Goal: Task Accomplishment & Management: Use online tool/utility

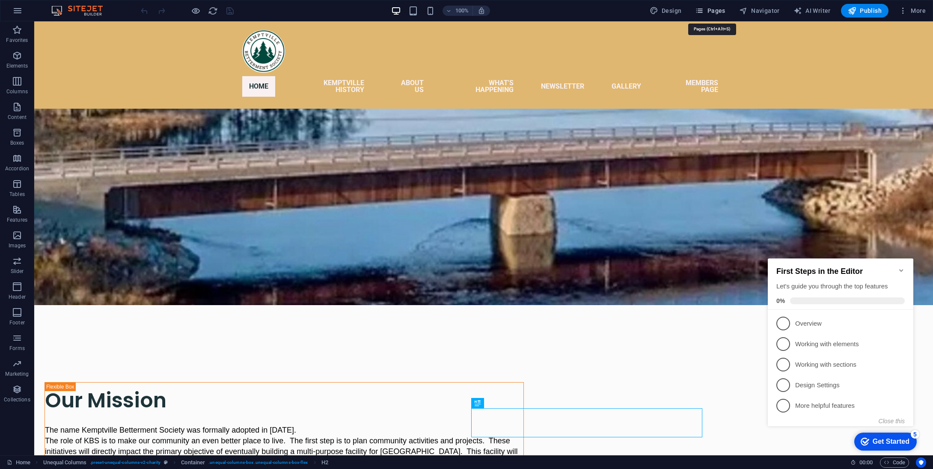
click at [708, 8] on span "Pages" at bounding box center [710, 10] width 30 height 9
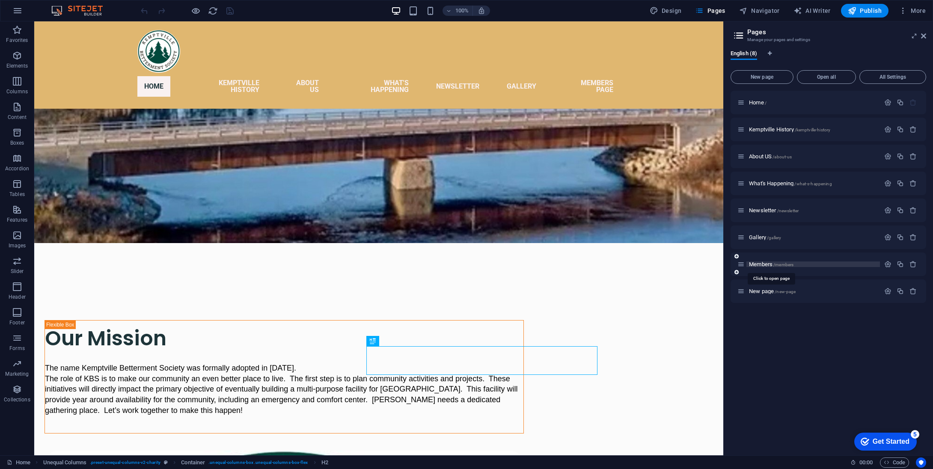
click at [764, 263] on span "Members /members" at bounding box center [771, 264] width 44 height 6
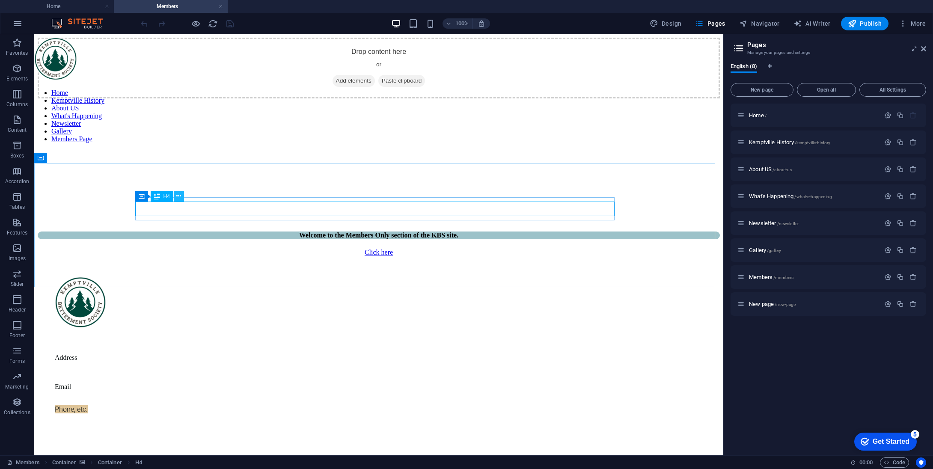
click at [178, 196] on icon at bounding box center [178, 196] width 5 height 9
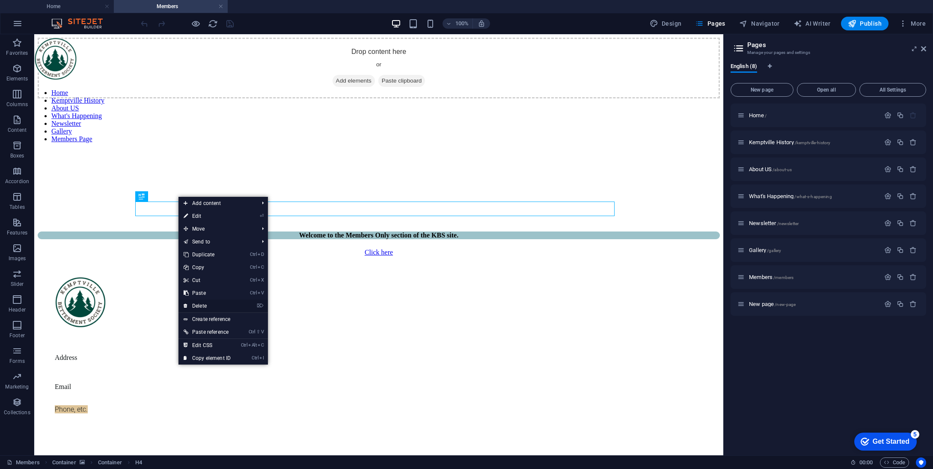
click at [199, 304] on link "⌦ Delete" at bounding box center [206, 305] width 57 height 13
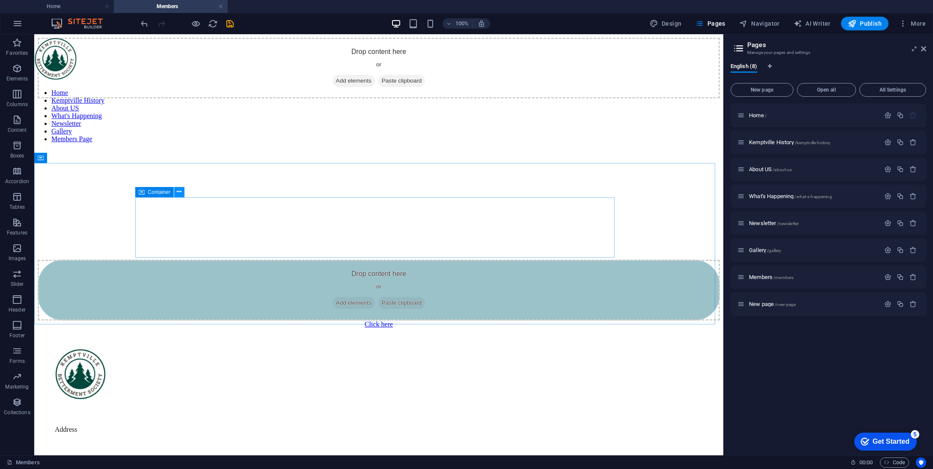
click at [180, 192] on icon at bounding box center [179, 191] width 5 height 9
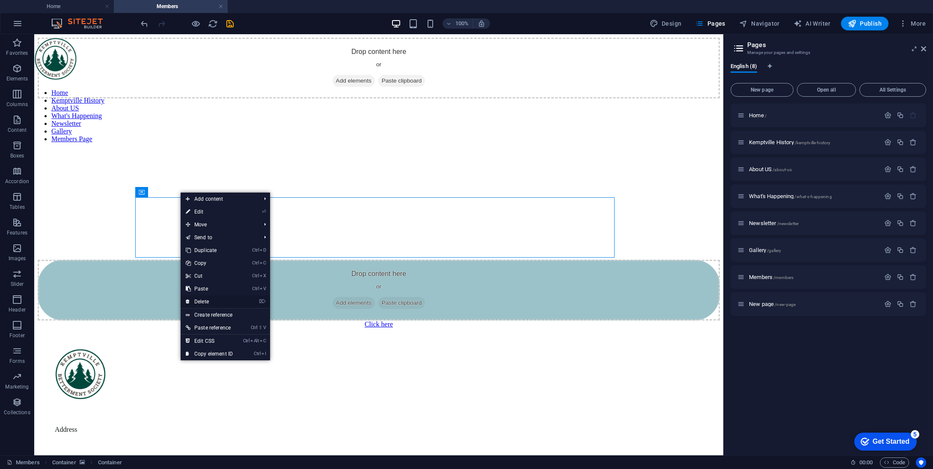
click at [206, 303] on link "⌦ Delete" at bounding box center [209, 301] width 57 height 13
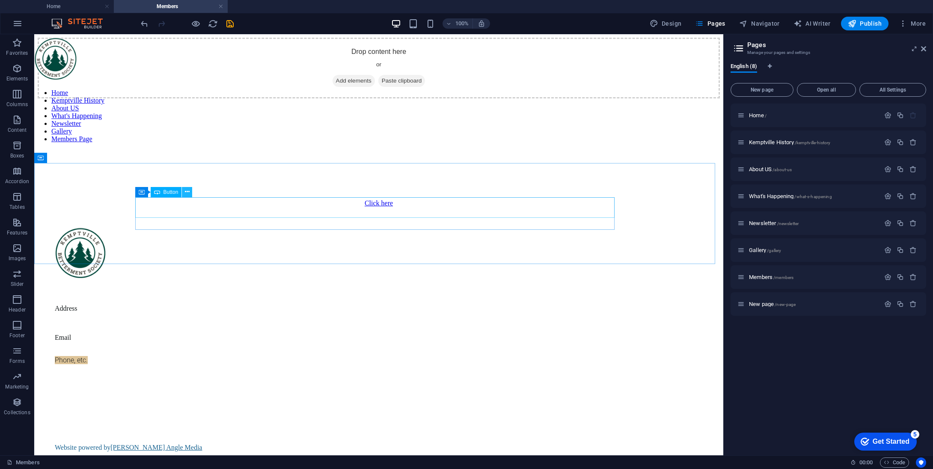
click at [187, 193] on icon at bounding box center [187, 191] width 5 height 9
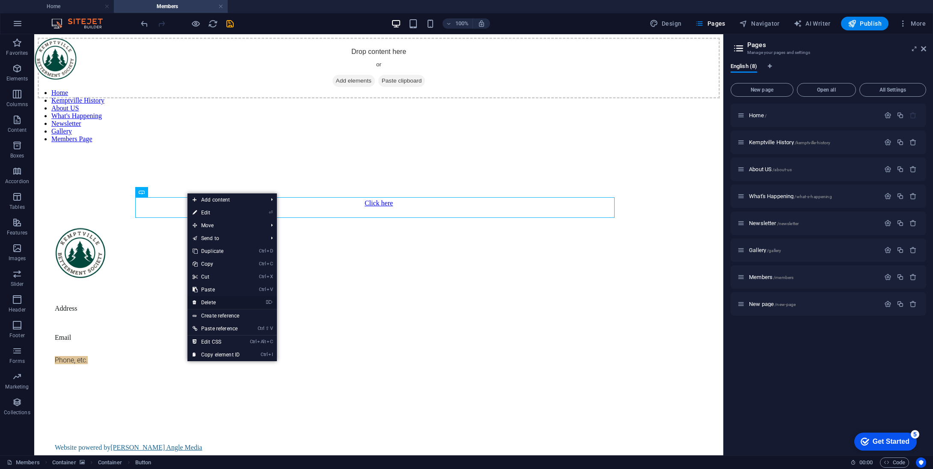
click at [209, 302] on link "⌦ Delete" at bounding box center [215, 302] width 57 height 13
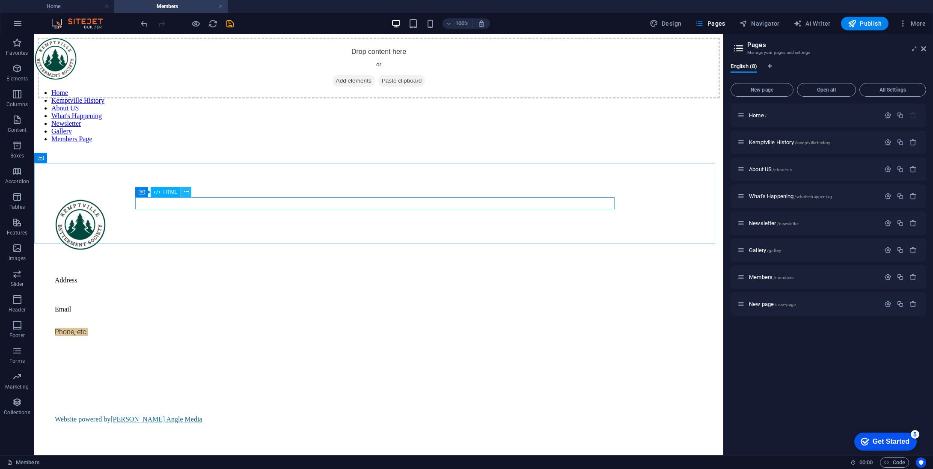
click at [184, 193] on icon at bounding box center [186, 191] width 5 height 9
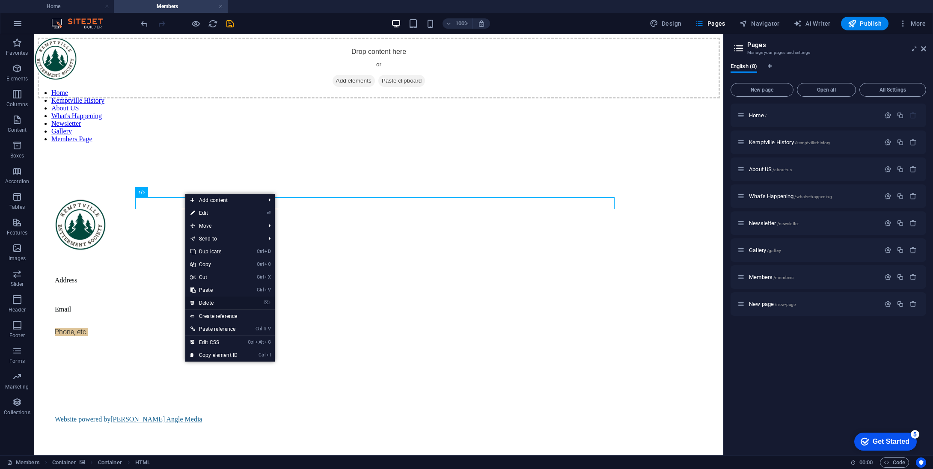
click at [210, 303] on link "⌦ Delete" at bounding box center [213, 302] width 57 height 13
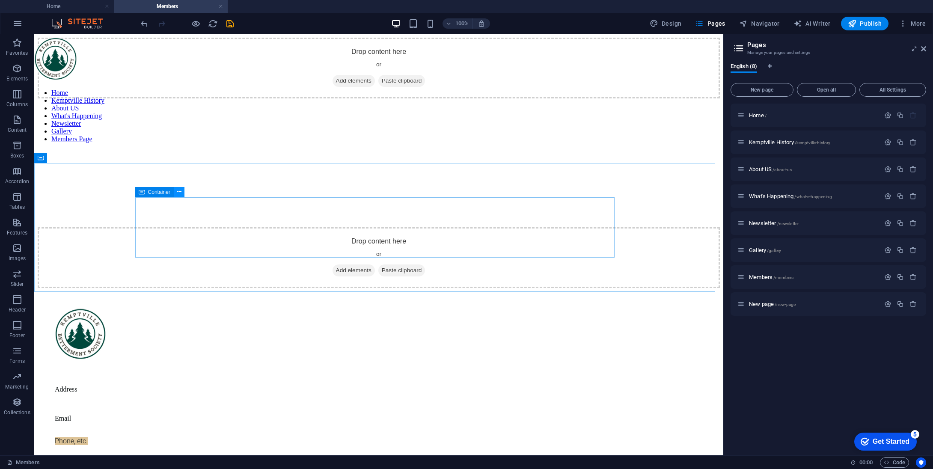
click at [178, 191] on icon at bounding box center [179, 191] width 5 height 9
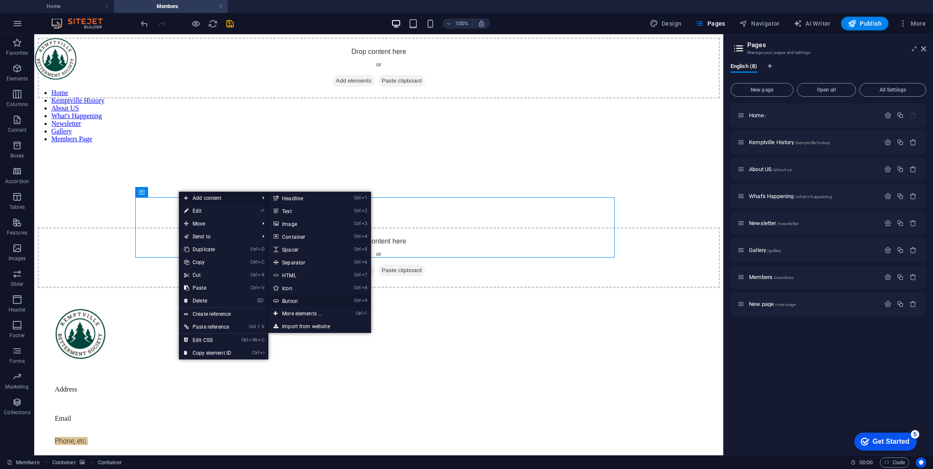
click at [296, 301] on link "Ctrl 9 Button" at bounding box center [303, 300] width 71 height 13
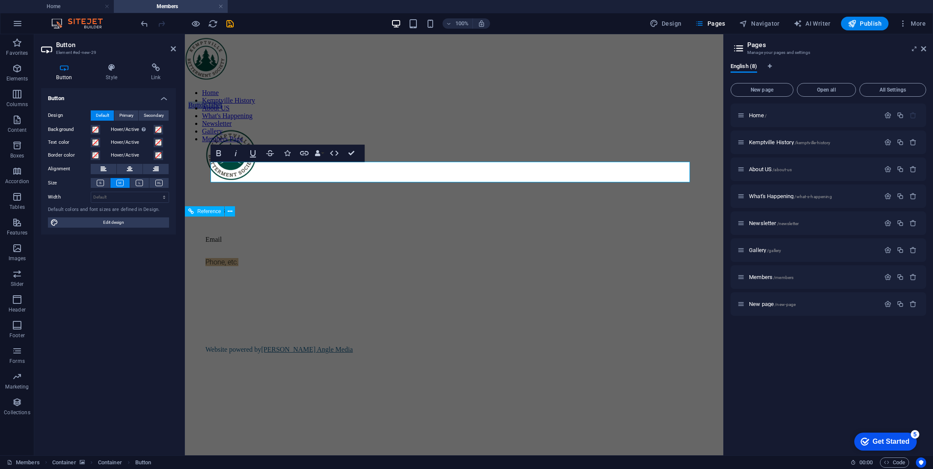
scroll to position [69, 0]
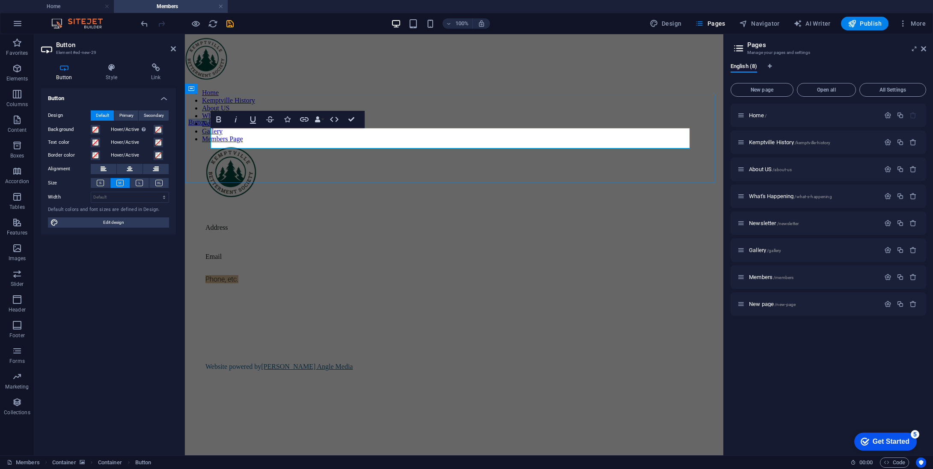
click at [222, 126] on link "Button label" at bounding box center [205, 122] width 34 height 7
drag, startPoint x: 285, startPoint y: 136, endPoint x: 216, endPoint y: 129, distance: 69.2
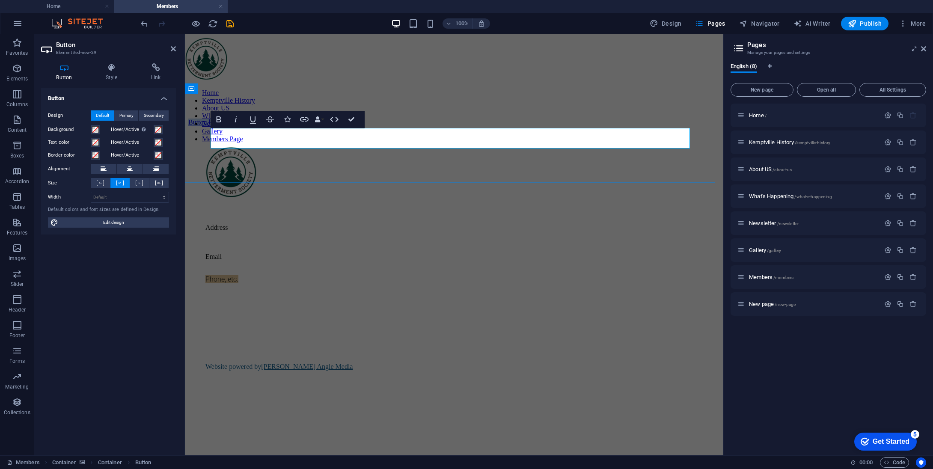
click at [216, 126] on link "Button label" at bounding box center [205, 122] width 34 height 7
click at [115, 70] on icon at bounding box center [112, 67] width 42 height 9
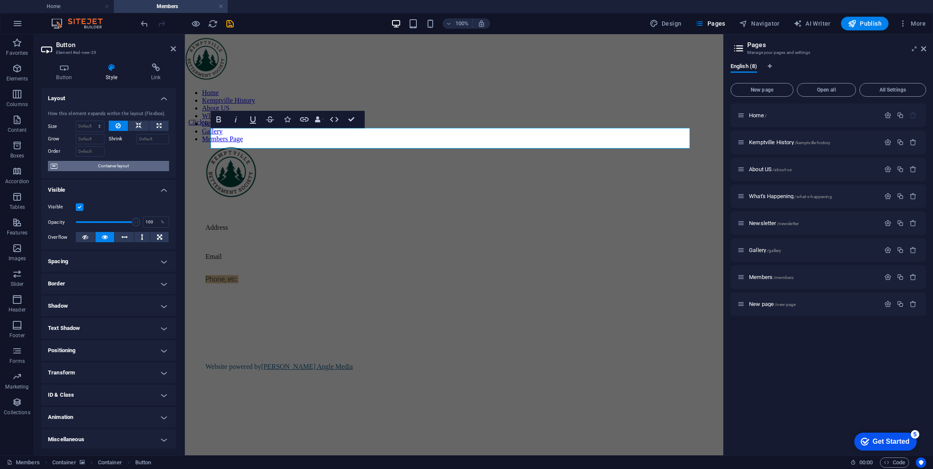
click at [125, 167] on span "Container layout" at bounding box center [113, 166] width 107 height 10
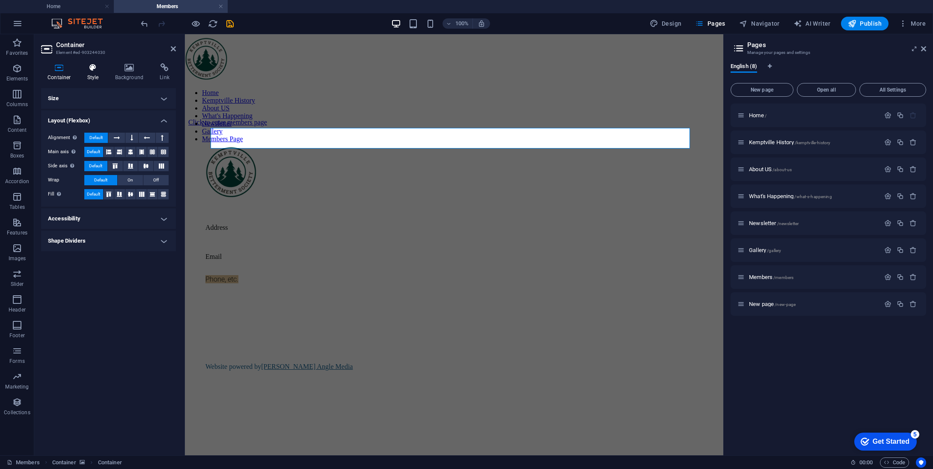
click at [88, 69] on icon at bounding box center [93, 67] width 24 height 9
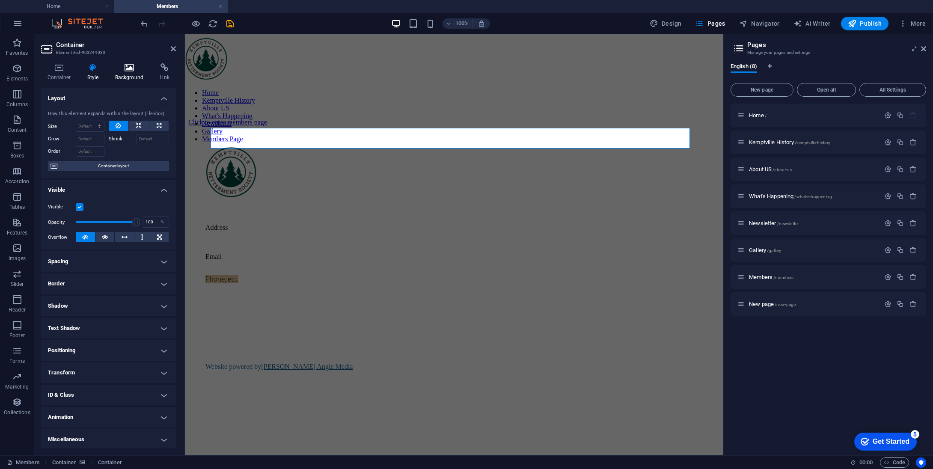
click at [127, 73] on h4 "Background" at bounding box center [131, 72] width 45 height 18
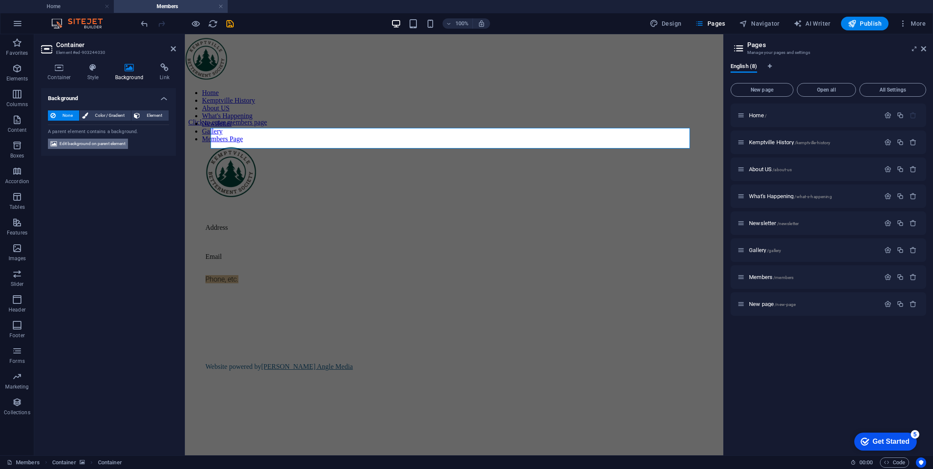
click at [103, 141] on span "Edit background on parent element" at bounding box center [92, 144] width 66 height 10
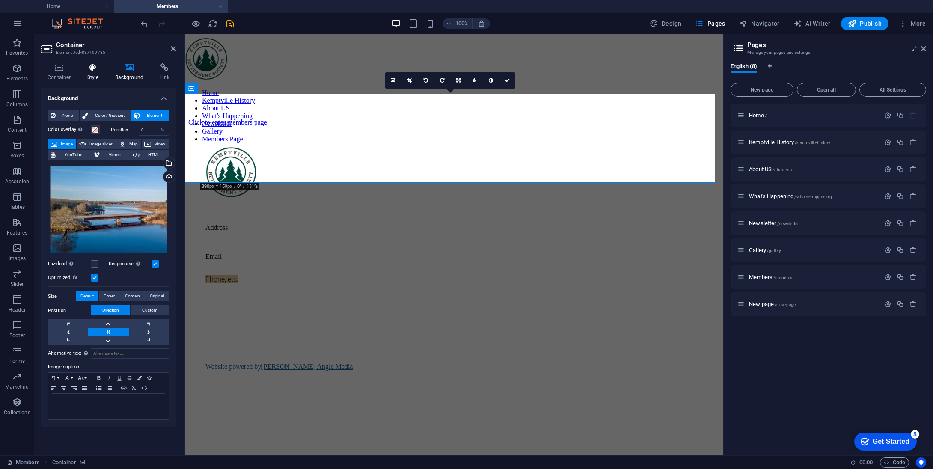
click at [92, 69] on icon at bounding box center [93, 67] width 24 height 9
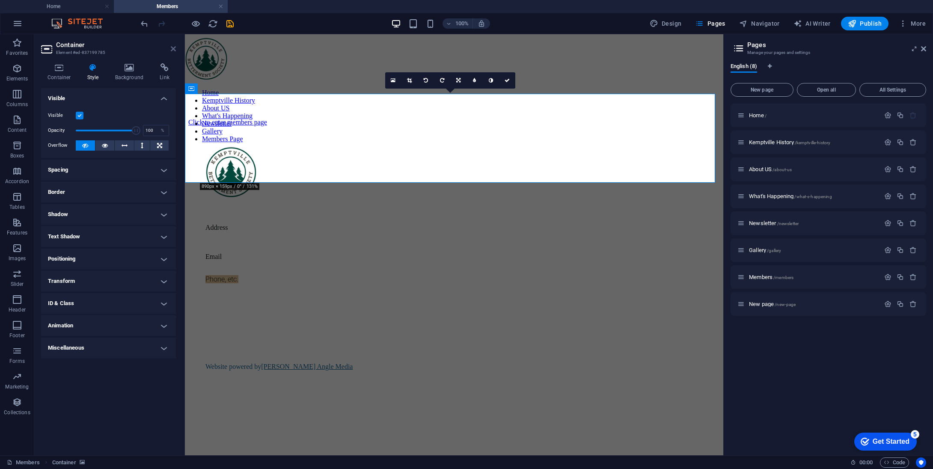
click at [172, 50] on icon at bounding box center [173, 48] width 5 height 7
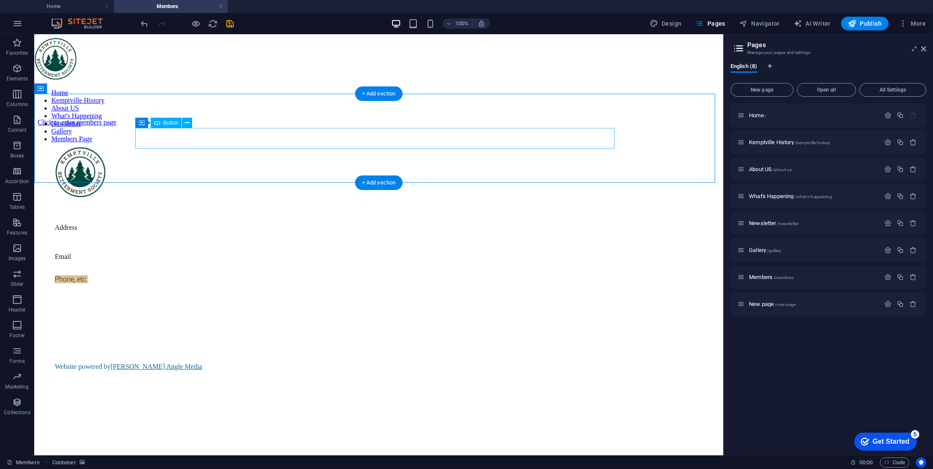
click at [215, 126] on div "Click to enter members page" at bounding box center [379, 123] width 682 height 8
click at [185, 122] on icon at bounding box center [187, 123] width 5 height 9
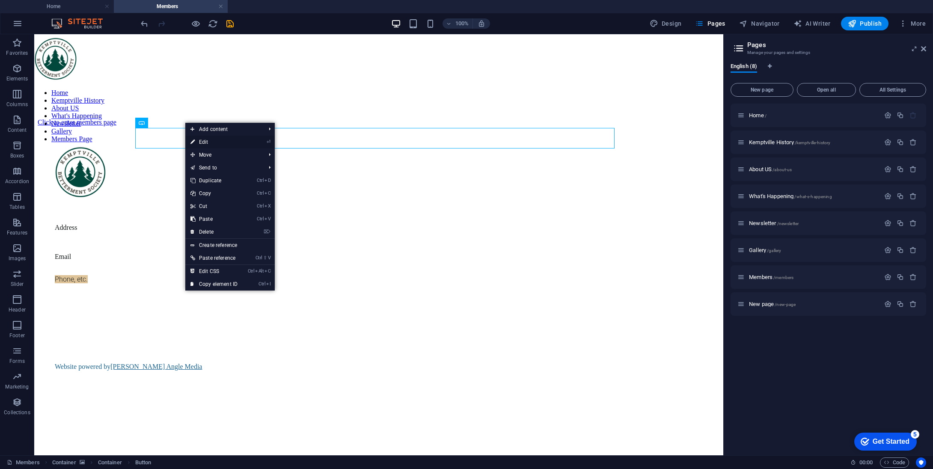
click at [211, 140] on link "⏎ Edit" at bounding box center [213, 142] width 57 height 13
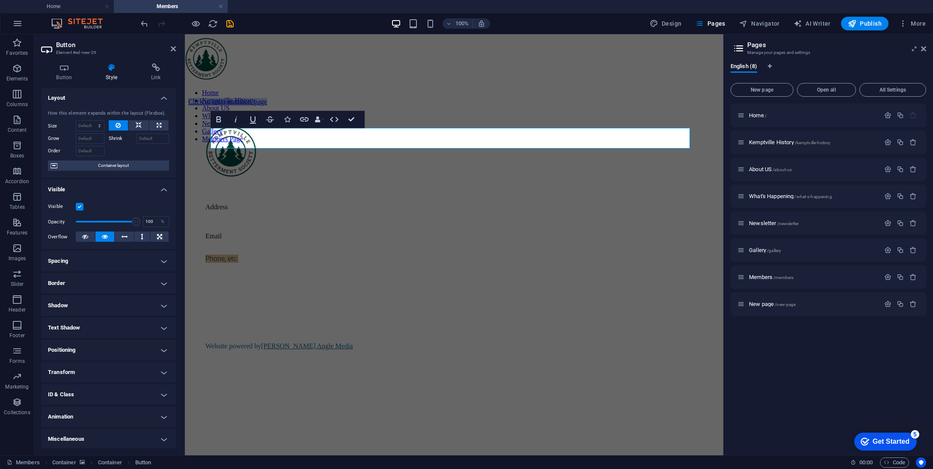
scroll to position [0, 0]
click at [71, 77] on h4 "Button" at bounding box center [66, 72] width 50 height 18
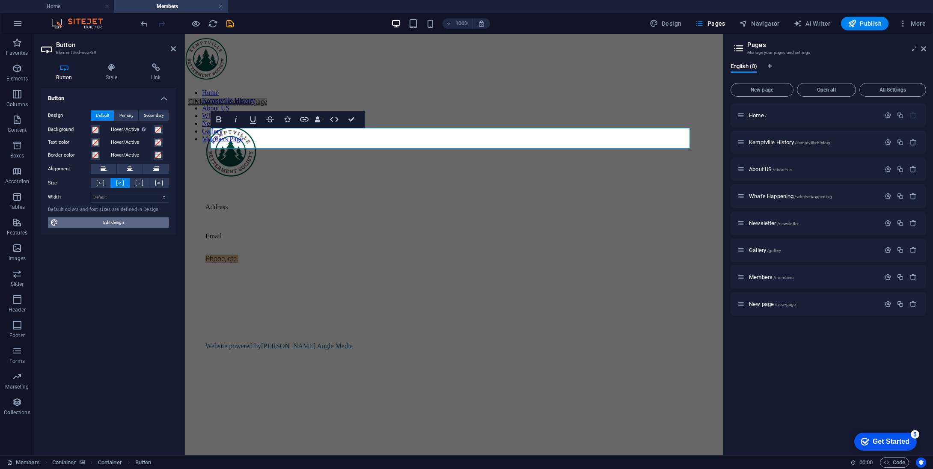
click at [108, 223] on span "Edit design" at bounding box center [114, 222] width 106 height 10
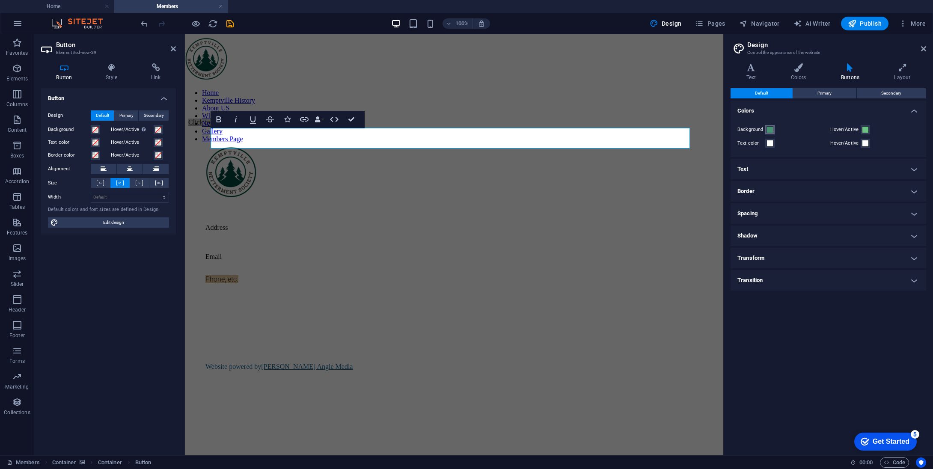
click at [771, 131] on span at bounding box center [769, 129] width 7 height 7
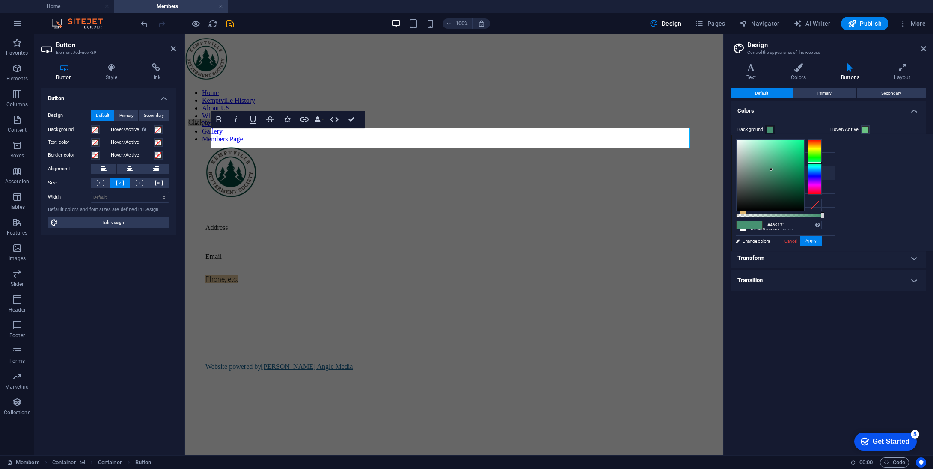
click at [743, 172] on icon at bounding box center [743, 173] width 6 height 6
type input "#36a4e7"
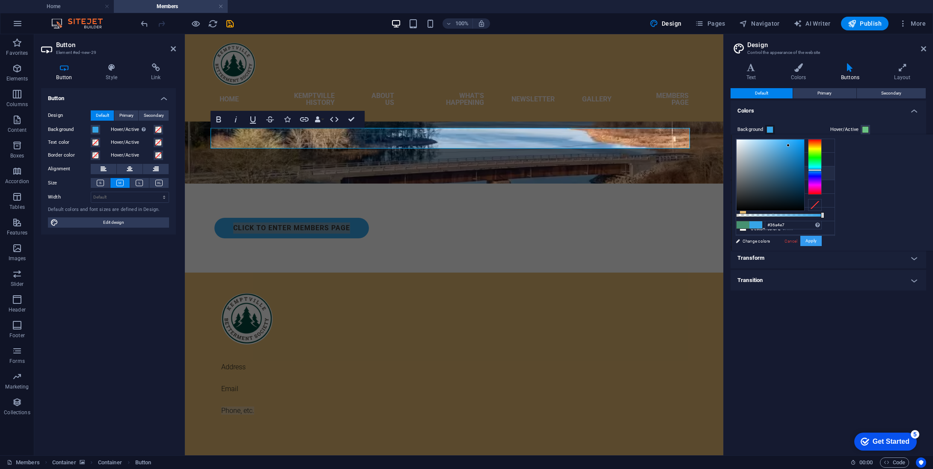
click at [821, 238] on button "Apply" at bounding box center [810, 241] width 21 height 10
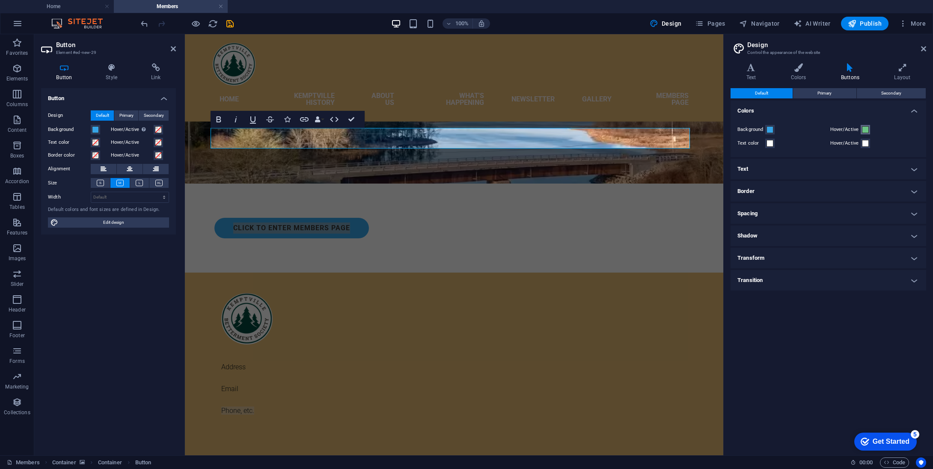
click at [865, 129] on span at bounding box center [865, 129] width 7 height 7
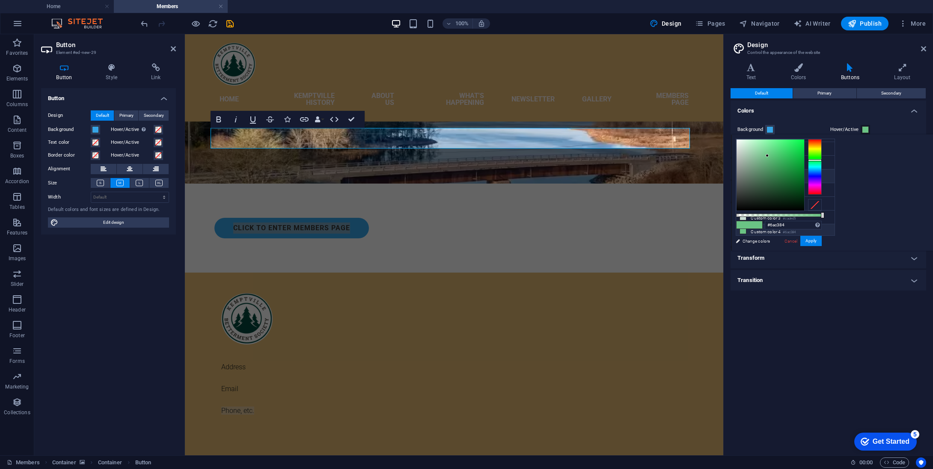
scroll to position [34, 0]
drag, startPoint x: 921, startPoint y: 160, endPoint x: 920, endPoint y: 170, distance: 9.9
click at [821, 170] on div at bounding box center [815, 167] width 14 height 56
type input "#6ab3c3"
click at [821, 168] on div at bounding box center [815, 168] width 14 height 2
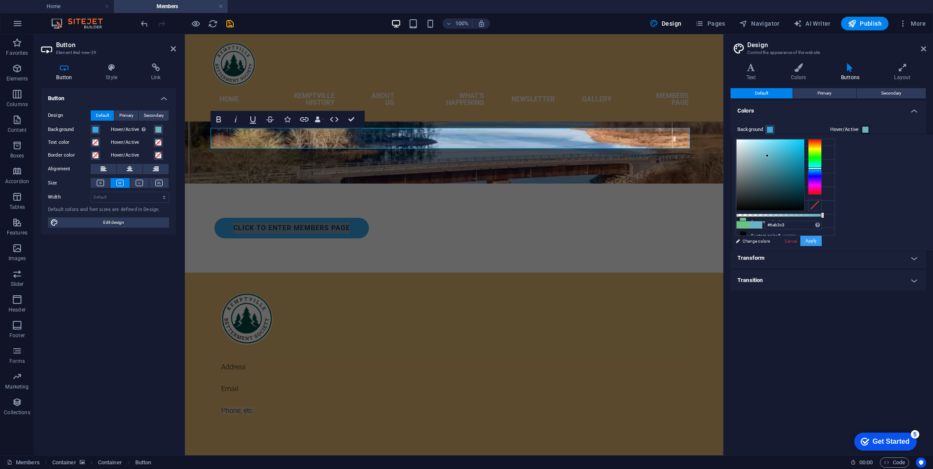
click at [821, 238] on button "Apply" at bounding box center [810, 241] width 21 height 10
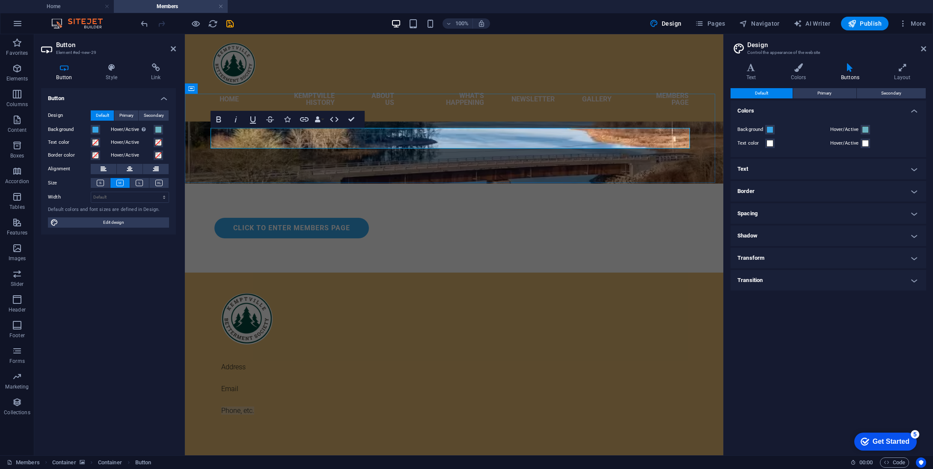
click at [387, 218] on div "Click to enter members page" at bounding box center [453, 228] width 479 height 21
click at [171, 47] on icon at bounding box center [173, 48] width 5 height 7
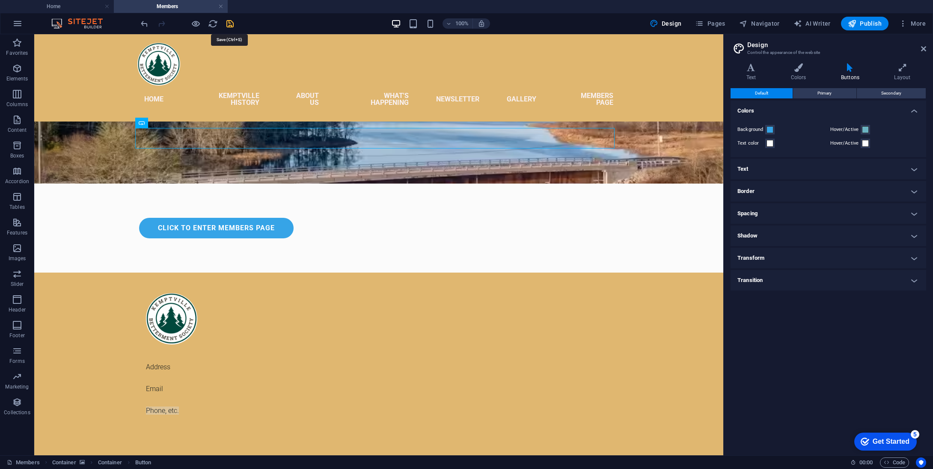
click at [229, 23] on icon "save" at bounding box center [230, 24] width 10 height 10
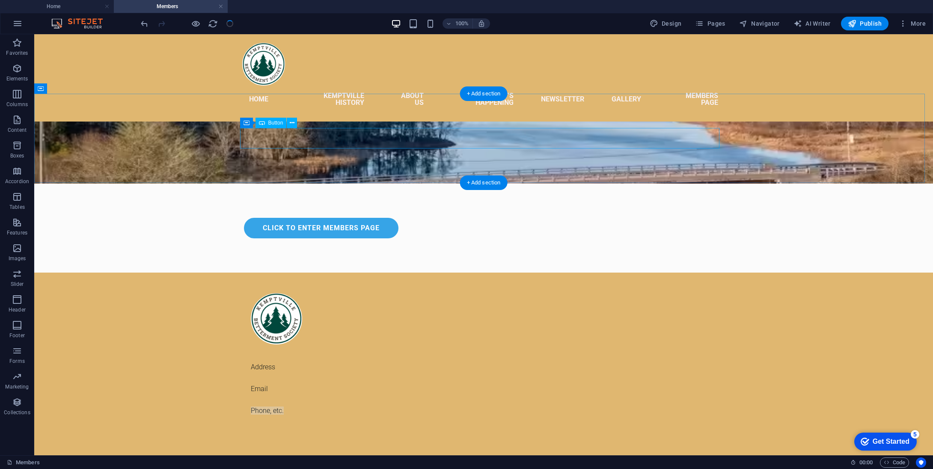
click at [442, 218] on div "Click to enter members page" at bounding box center [483, 228] width 479 height 21
click at [285, 120] on icon at bounding box center [284, 123] width 5 height 9
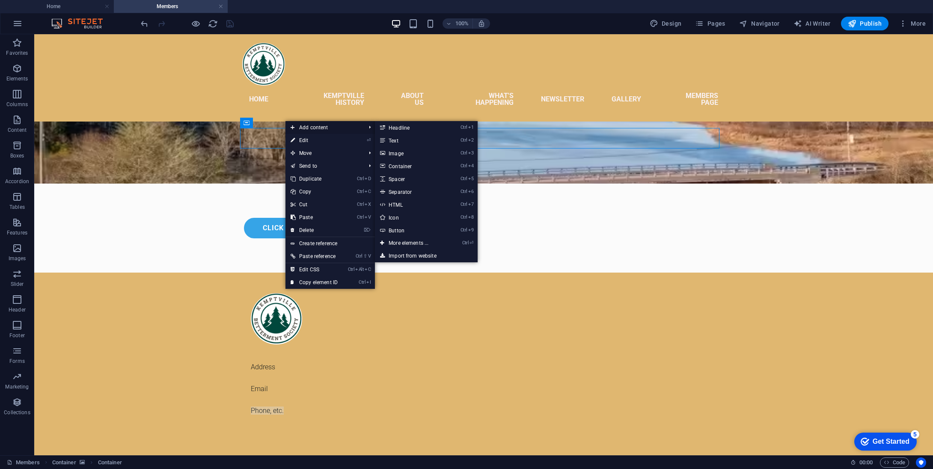
click at [311, 124] on span "Add content" at bounding box center [323, 127] width 77 height 13
click at [402, 229] on link "Ctrl 9 Button" at bounding box center [410, 230] width 71 height 13
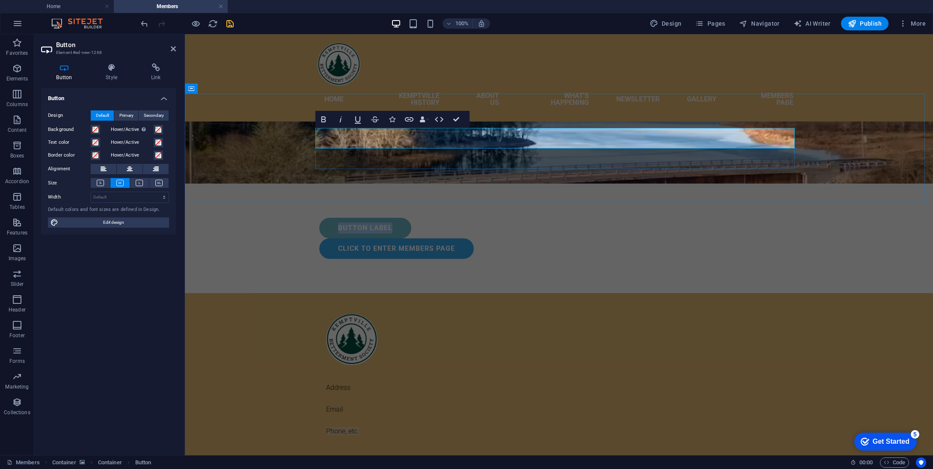
click at [370, 218] on link "Button label" at bounding box center [365, 228] width 92 height 21
click at [386, 218] on link "Button label" at bounding box center [365, 228] width 92 height 21
drag, startPoint x: 387, startPoint y: 135, endPoint x: 336, endPoint y: 137, distance: 51.4
click at [336, 218] on link "Button label" at bounding box center [365, 228] width 92 height 21
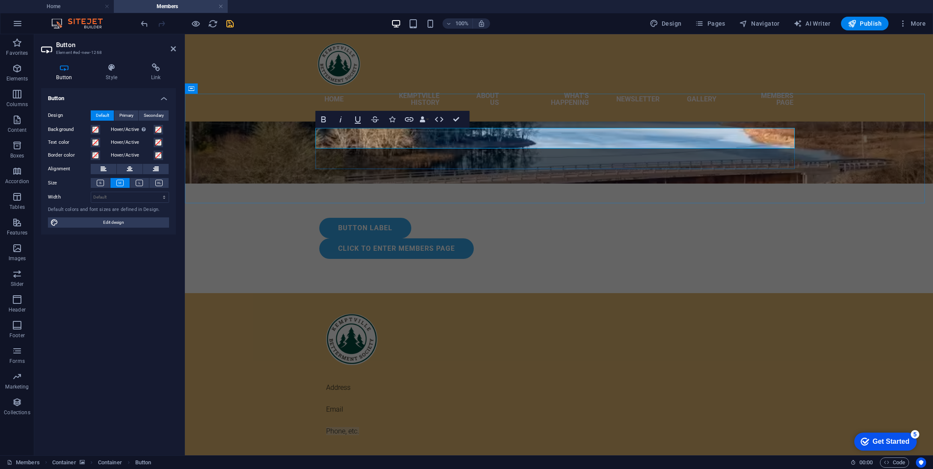
click at [431, 218] on div "Button label" at bounding box center [558, 228] width 479 height 21
click at [403, 218] on link "Button label" at bounding box center [365, 228] width 92 height 21
click at [470, 83] on div "Home Kemptville History About US What's Happening Newsletter Gallery Members Pa…" at bounding box center [559, 77] width 748 height 87
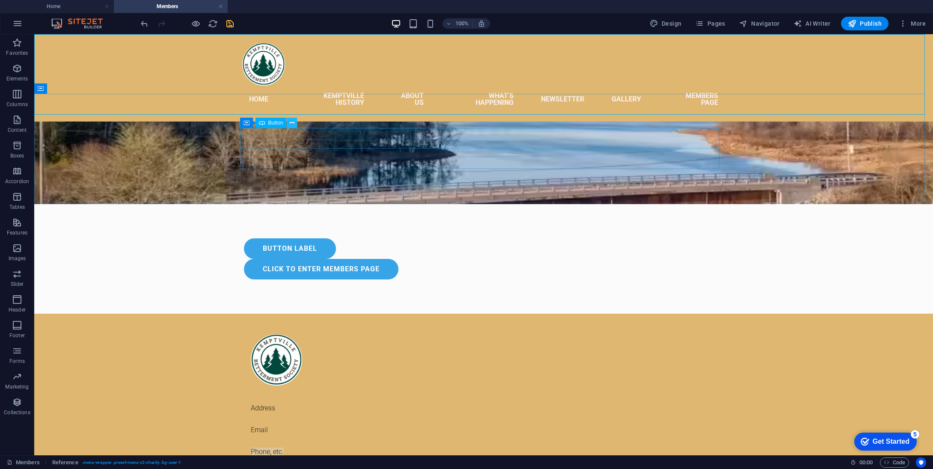
click at [293, 121] on icon at bounding box center [292, 123] width 5 height 9
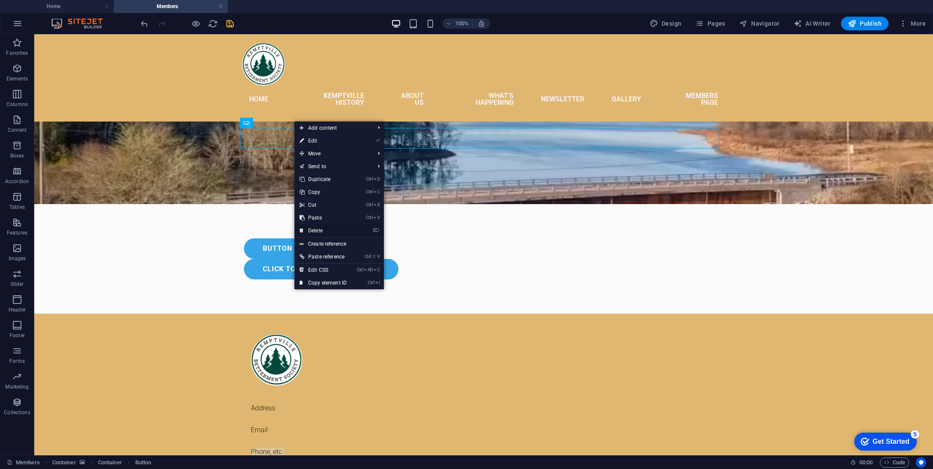
click at [318, 229] on link "⌦ Delete" at bounding box center [322, 230] width 57 height 13
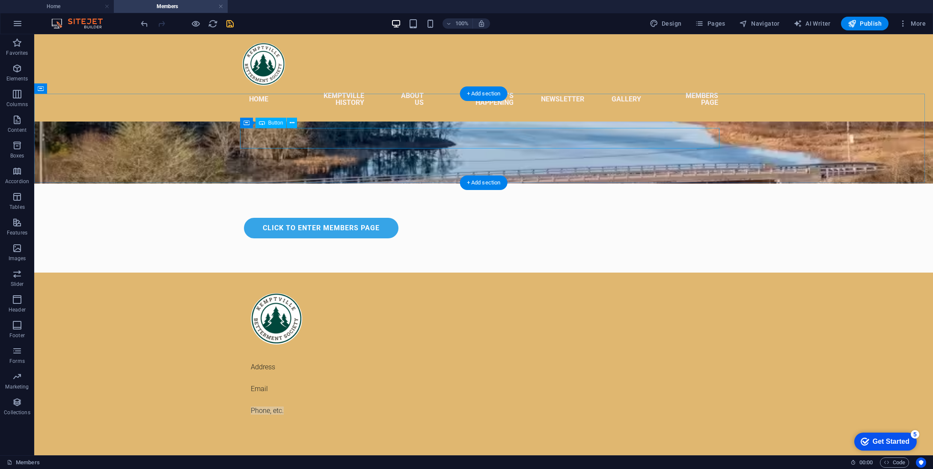
click at [342, 218] on div "Click to enter members page" at bounding box center [483, 228] width 479 height 21
click at [293, 122] on icon at bounding box center [292, 123] width 5 height 9
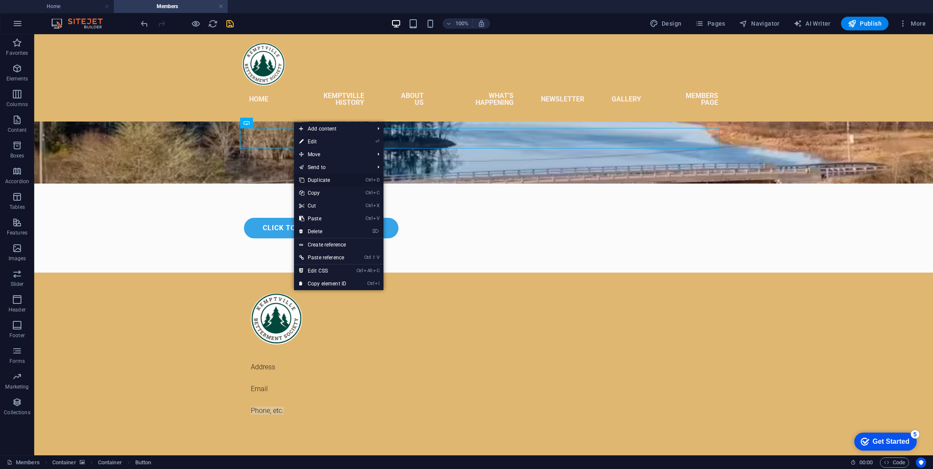
click at [319, 178] on link "Ctrl D Duplicate" at bounding box center [322, 180] width 57 height 13
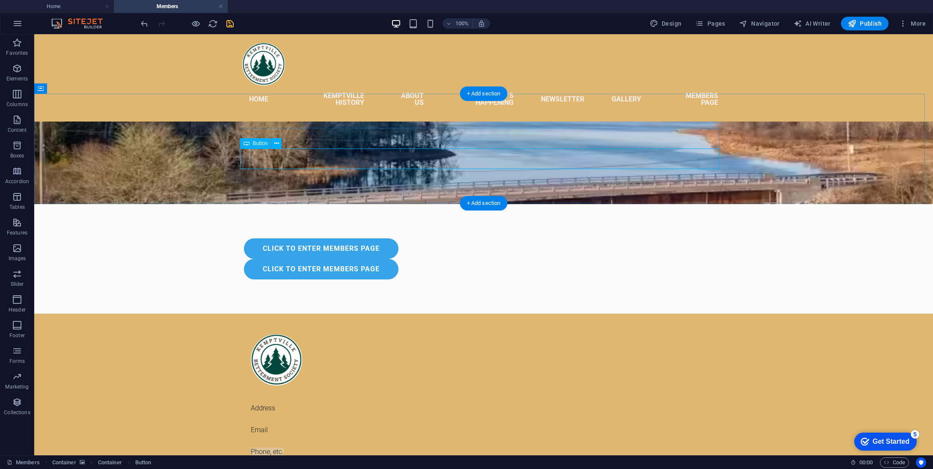
click at [338, 259] on div "Click to enter members page" at bounding box center [483, 269] width 479 height 21
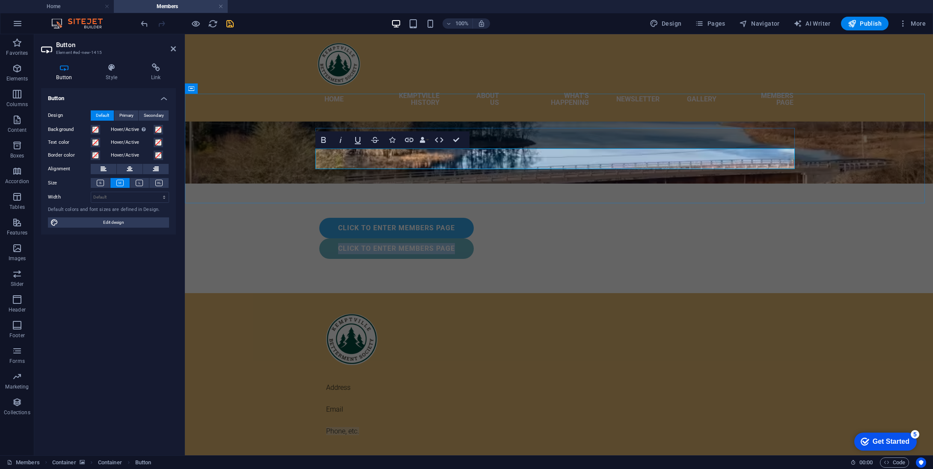
click at [366, 238] on link "Click to enter members page" at bounding box center [396, 248] width 154 height 21
click at [405, 238] on link "Click to enter members page" at bounding box center [396, 248] width 154 height 21
click at [421, 238] on link "Click to enter members page" at bounding box center [396, 248] width 154 height 21
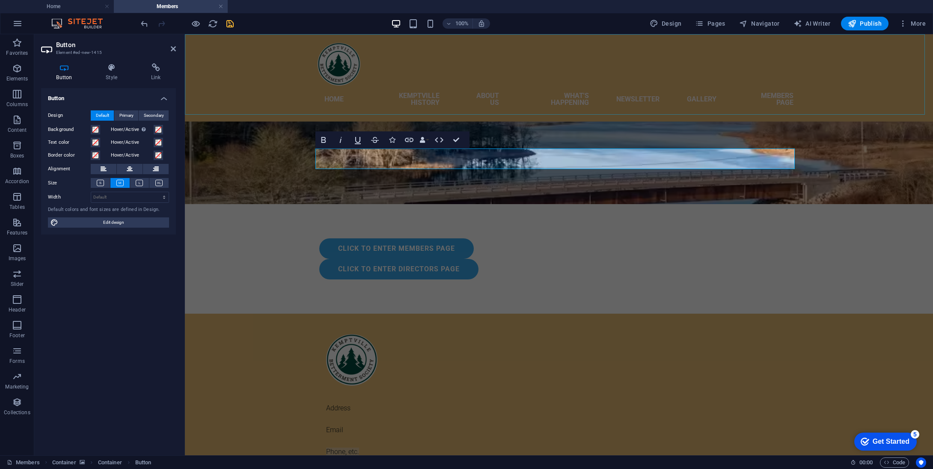
click at [432, 70] on div "Home Kemptville History About US What's Happening Newsletter Gallery Members Pa…" at bounding box center [559, 77] width 748 height 87
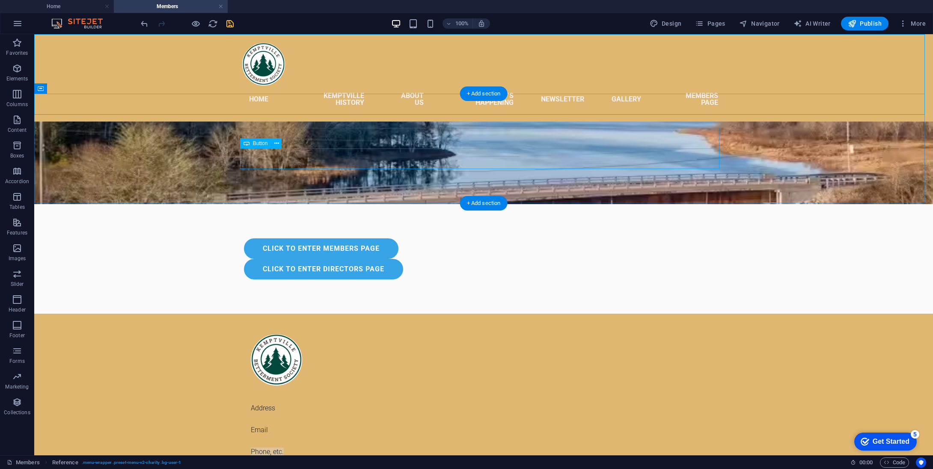
click at [371, 259] on div "Click to enter directors page" at bounding box center [483, 269] width 479 height 21
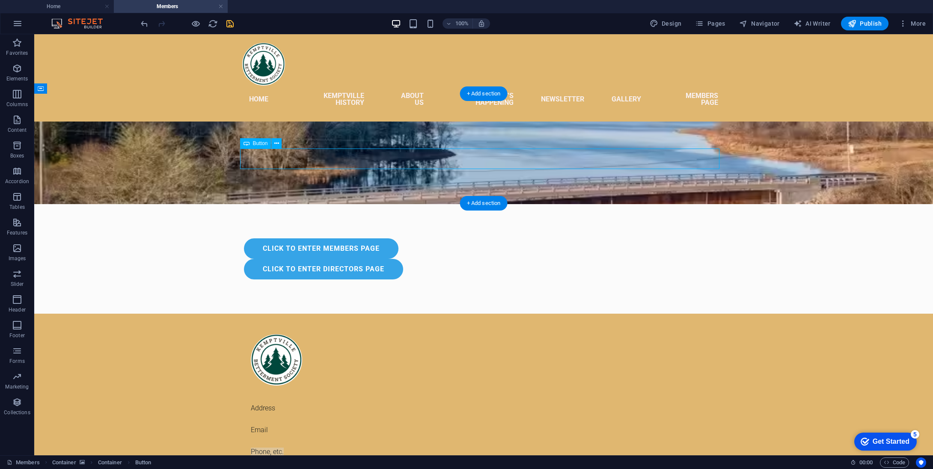
click at [371, 259] on div "Click to enter directors page" at bounding box center [483, 269] width 479 height 21
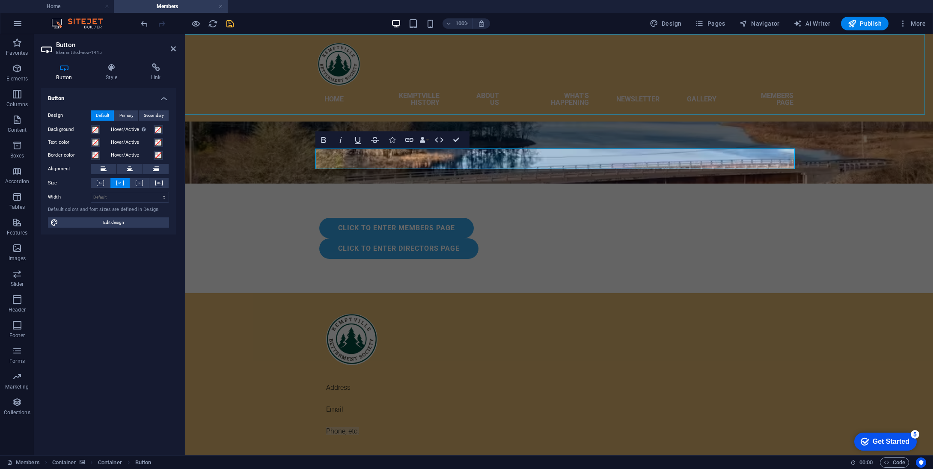
click at [422, 82] on div "Home Kemptville History About US What's Happening Newsletter Gallery Members Pa…" at bounding box center [559, 77] width 748 height 87
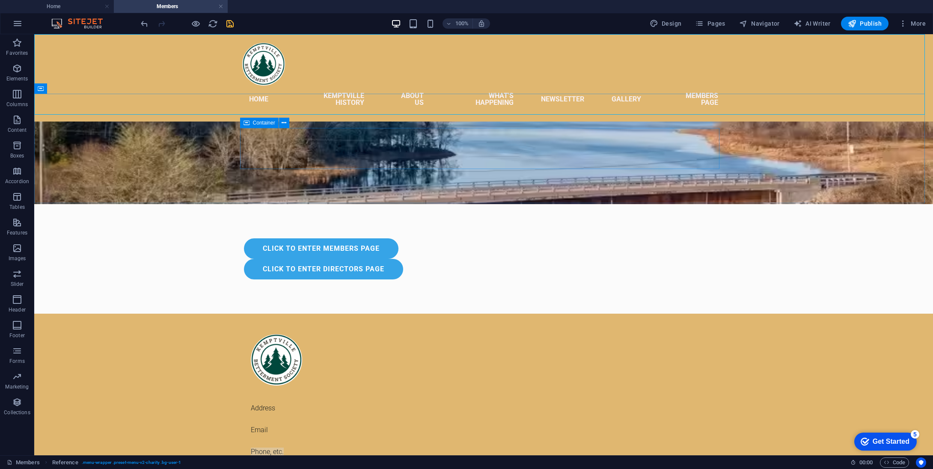
click at [245, 123] on icon at bounding box center [246, 123] width 6 height 10
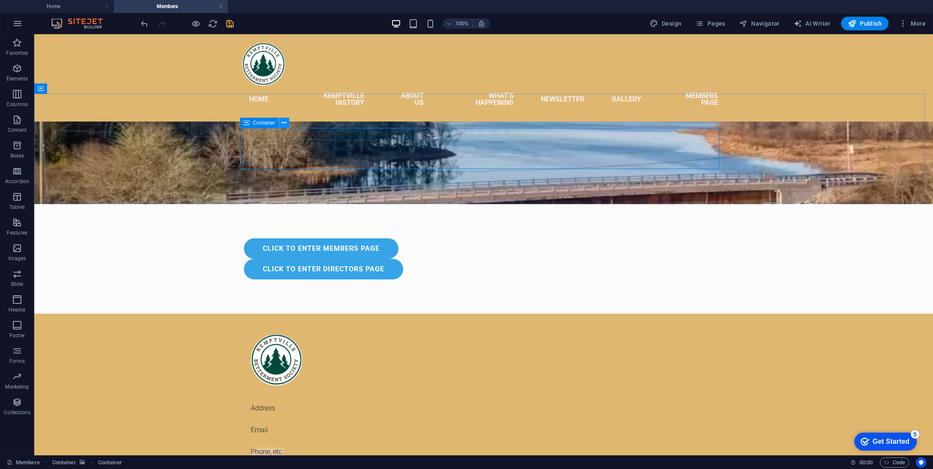
click at [283, 122] on icon at bounding box center [284, 123] width 5 height 9
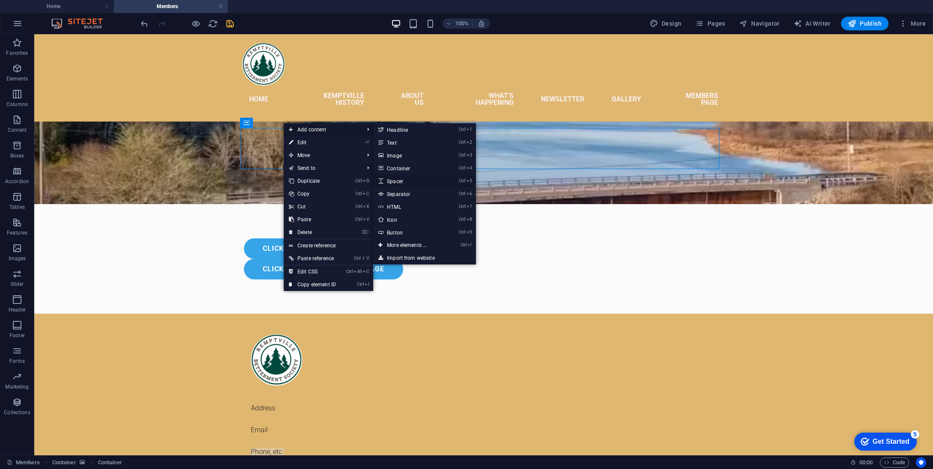
click at [403, 183] on link "Ctrl 5 Spacer" at bounding box center [408, 181] width 71 height 13
select select "px"
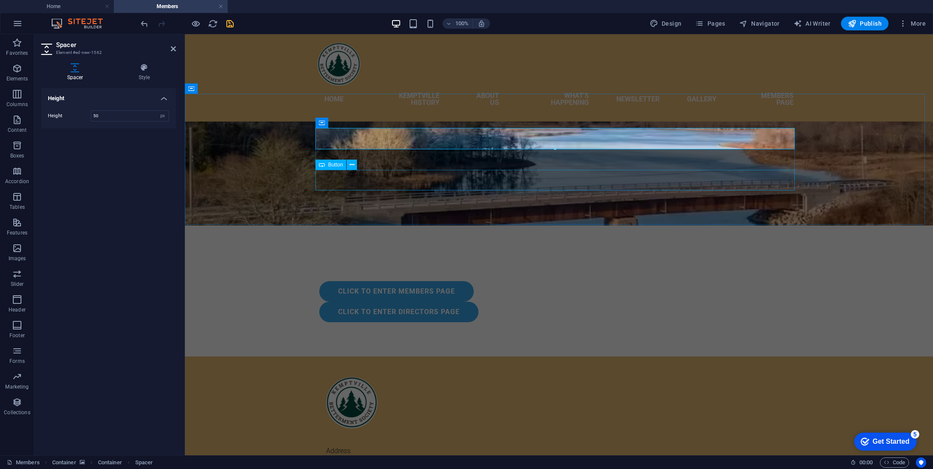
click at [513, 302] on div "Click to enter directors page" at bounding box center [558, 312] width 479 height 21
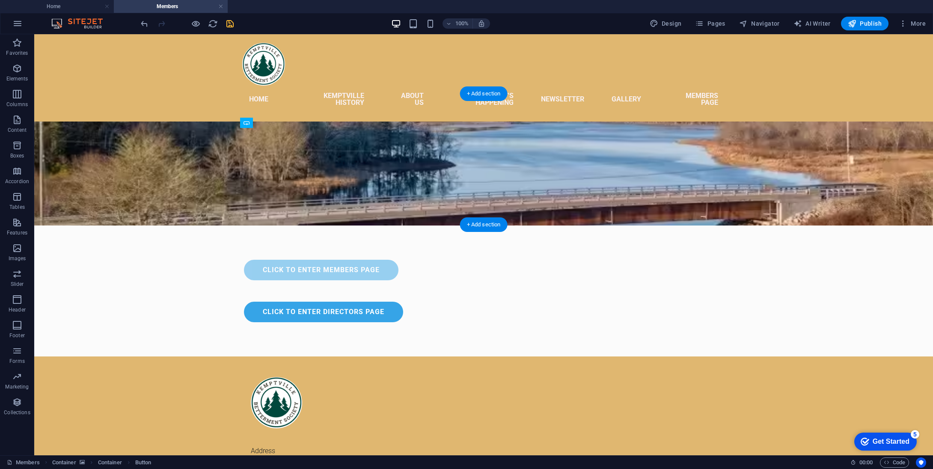
drag, startPoint x: 365, startPoint y: 160, endPoint x: 362, endPoint y: 141, distance: 18.9
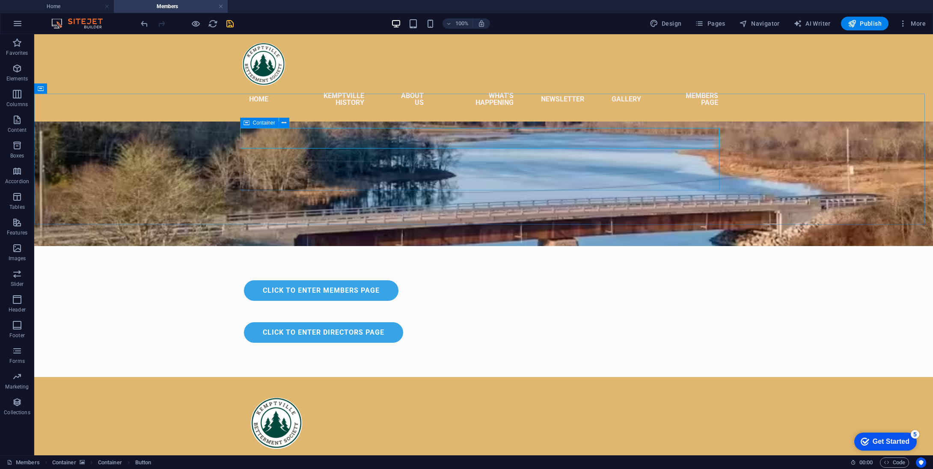
click at [246, 122] on icon at bounding box center [246, 123] width 6 height 10
click at [284, 123] on icon at bounding box center [284, 123] width 5 height 9
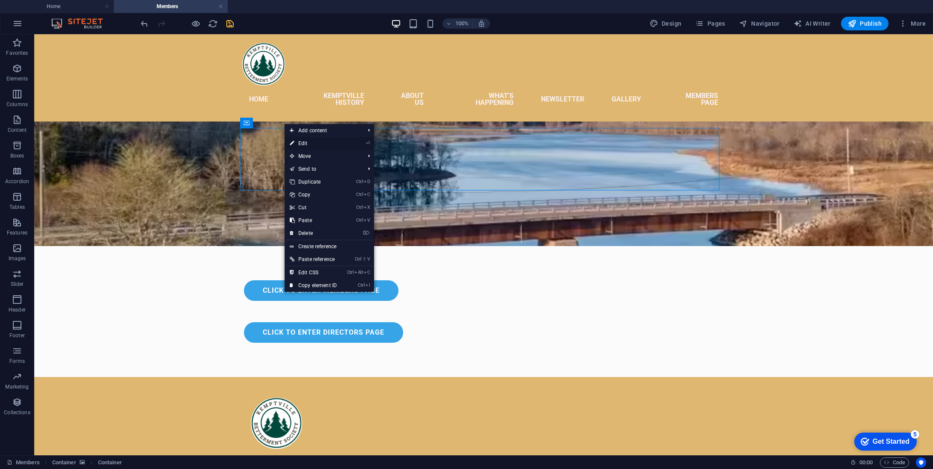
click at [307, 140] on link "⏎ Edit" at bounding box center [313, 143] width 57 height 13
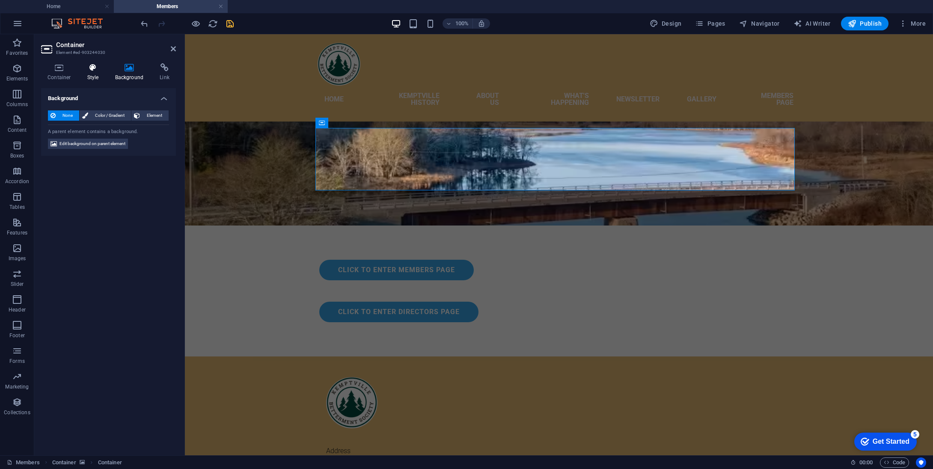
click at [92, 71] on icon at bounding box center [93, 67] width 24 height 9
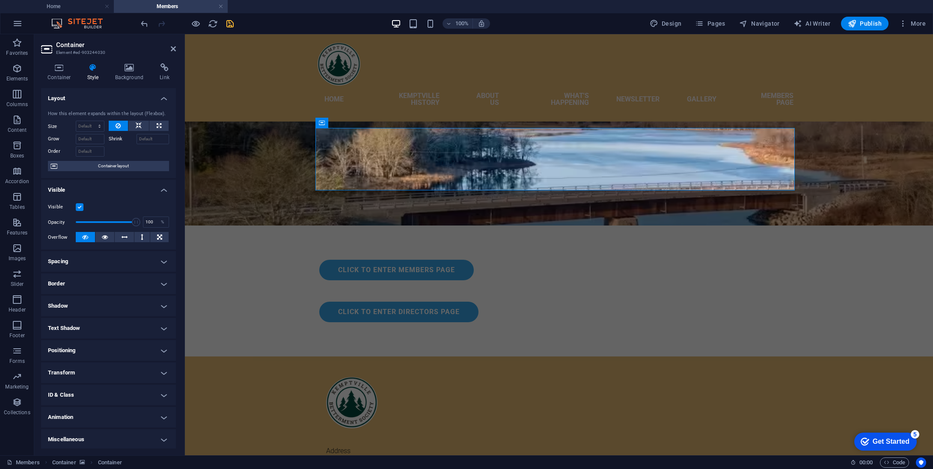
click at [95, 263] on h4 "Spacing" at bounding box center [108, 261] width 135 height 21
click at [54, 71] on icon at bounding box center [59, 67] width 36 height 9
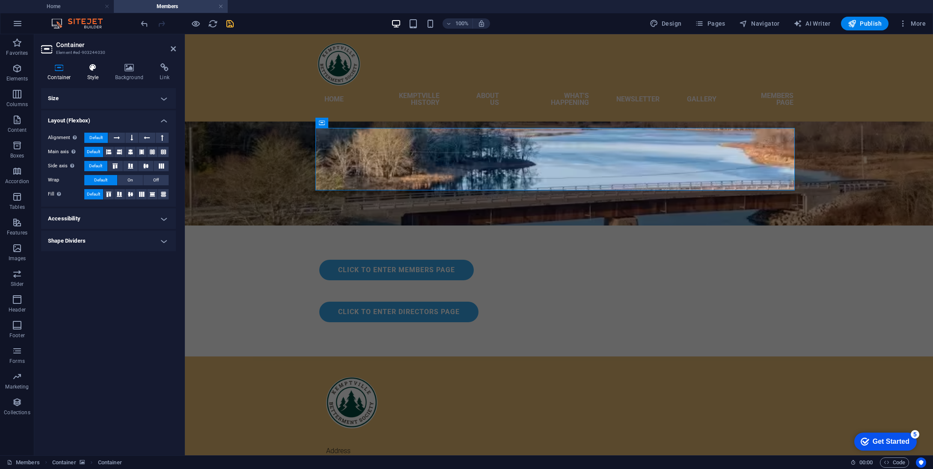
click at [95, 74] on h4 "Style" at bounding box center [95, 72] width 28 height 18
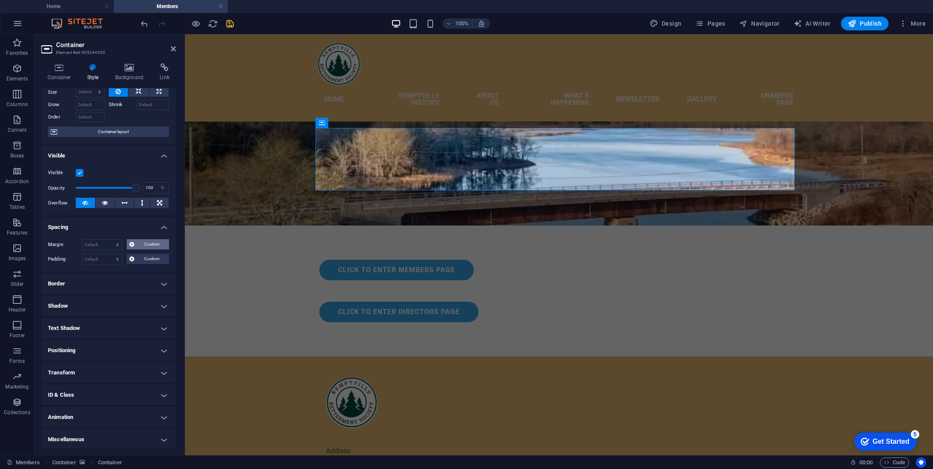
click at [144, 242] on span "Custom" at bounding box center [152, 244] width 30 height 10
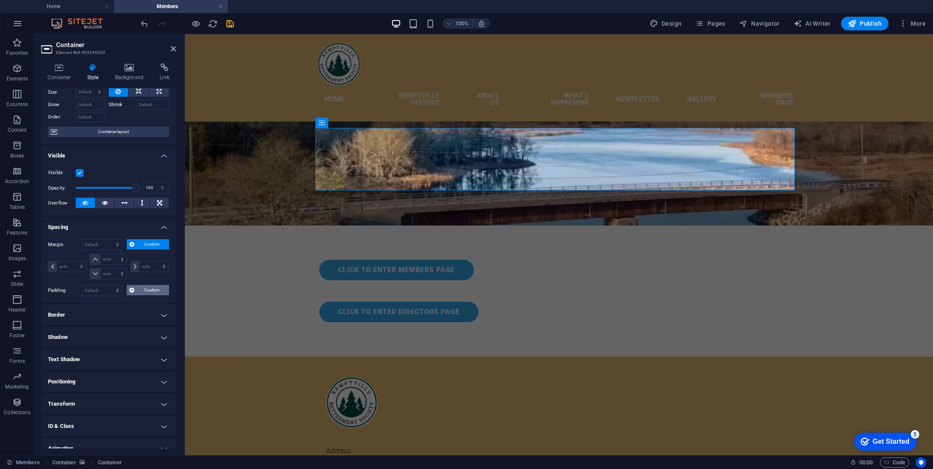
click at [146, 289] on span "Custom" at bounding box center [152, 290] width 30 height 10
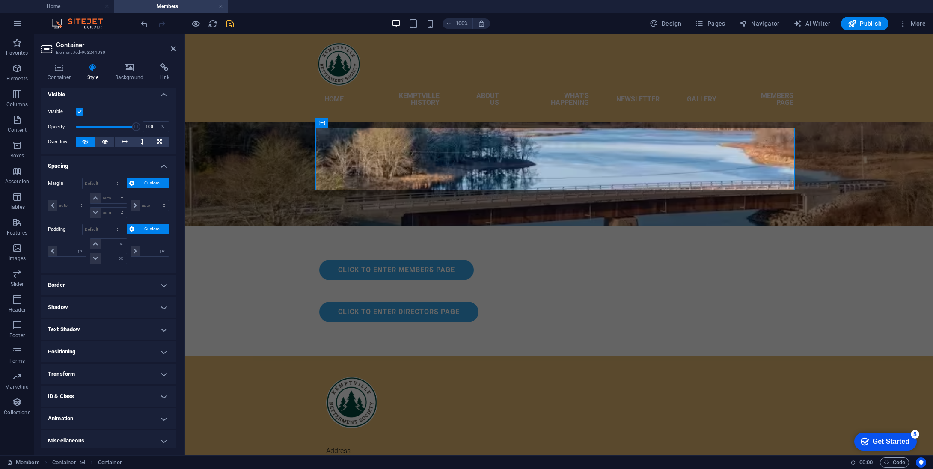
scroll to position [0, 0]
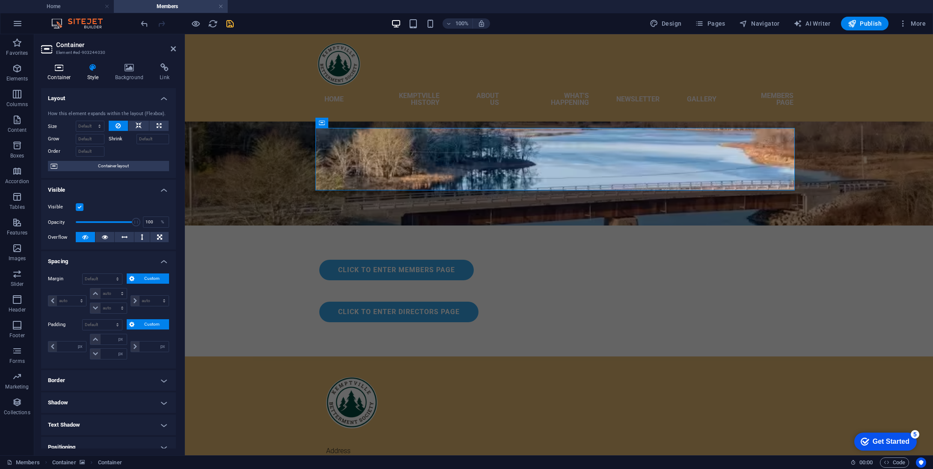
click at [58, 65] on icon at bounding box center [59, 67] width 36 height 9
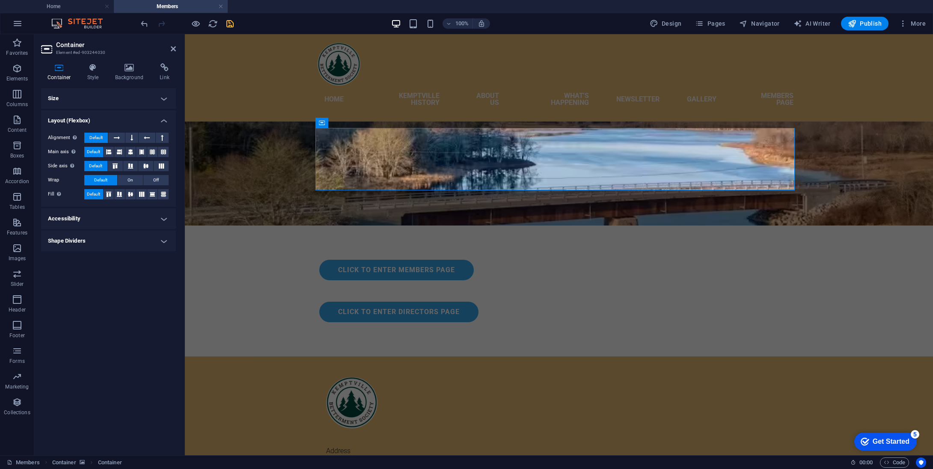
click at [151, 95] on h4 "Size" at bounding box center [108, 98] width 135 height 21
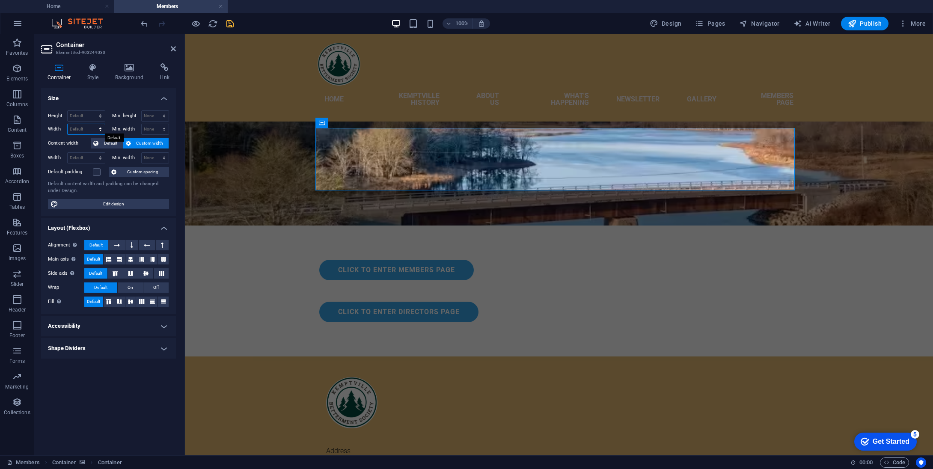
click at [101, 128] on select "Default px rem % em vh vw" at bounding box center [86, 129] width 37 height 10
select select "px"
click at [93, 124] on select "Default px rem % em vh vw" at bounding box center [86, 129] width 37 height 10
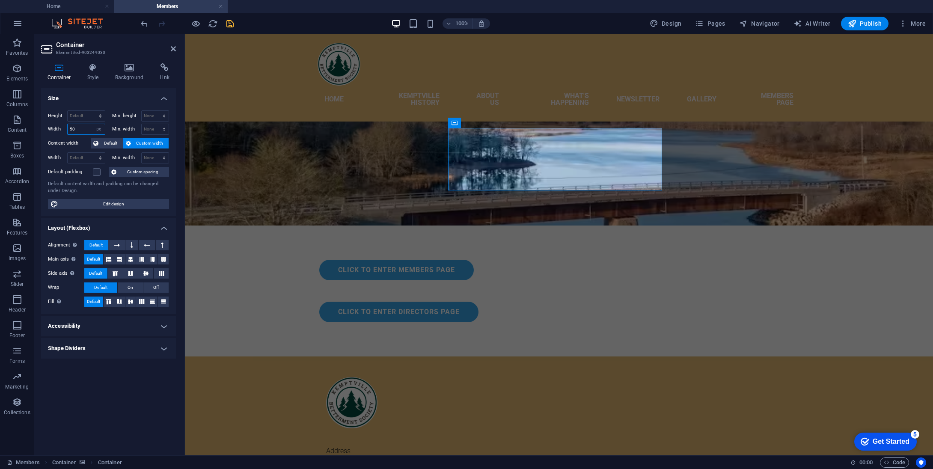
type input "5"
type input "4"
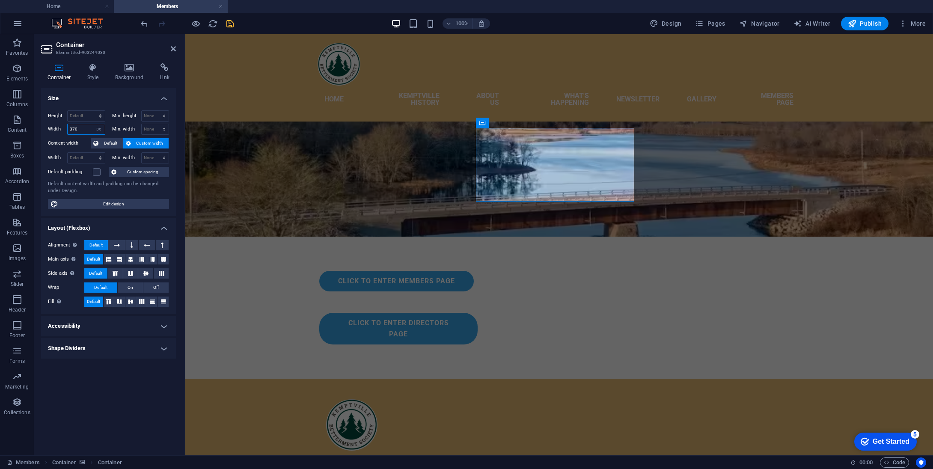
type input "370"
click at [354, 172] on figure at bounding box center [559, 166] width 748 height 142
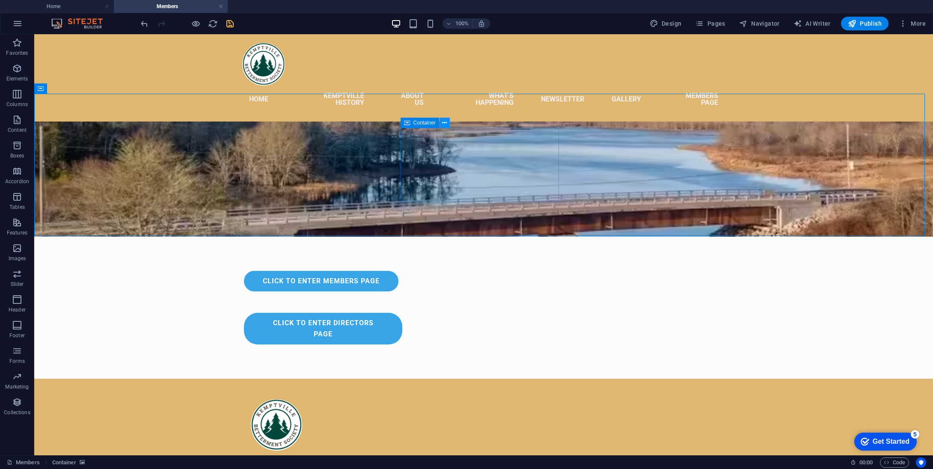
click at [442, 123] on icon at bounding box center [444, 123] width 5 height 9
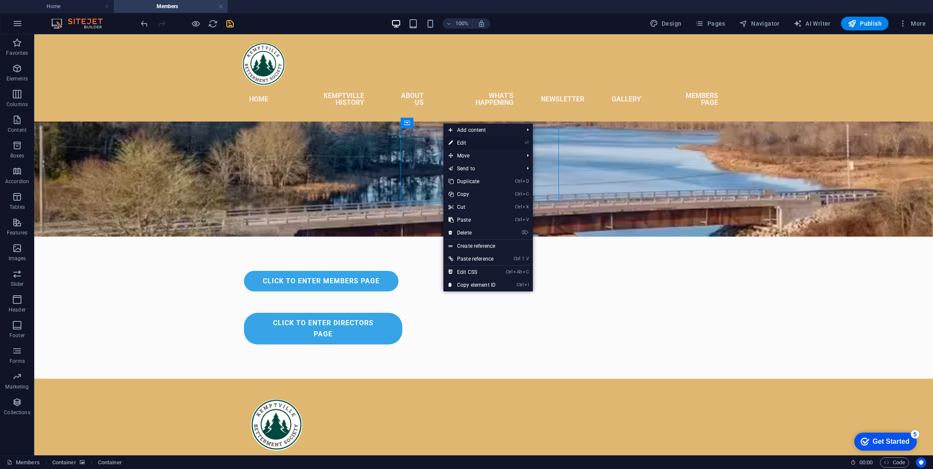
click at [461, 142] on link "⏎ Edit" at bounding box center [471, 142] width 57 height 13
select select "px"
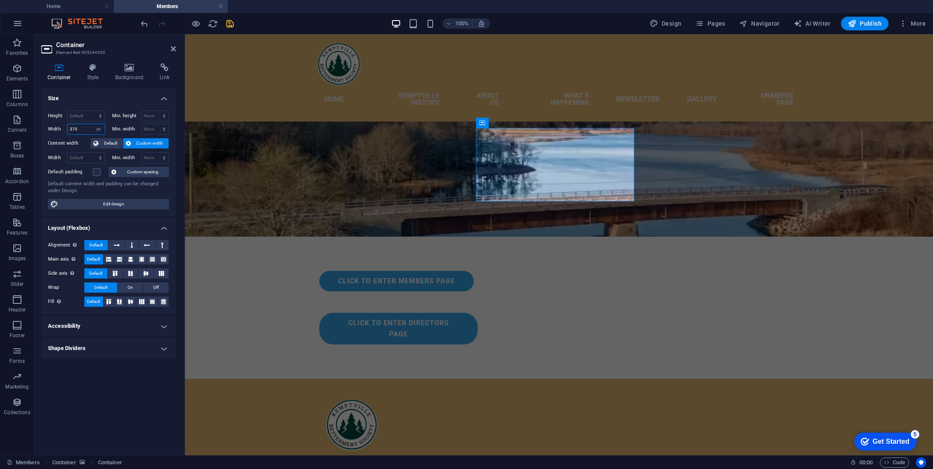
click at [84, 127] on input "370" at bounding box center [86, 129] width 37 height 10
type input "3"
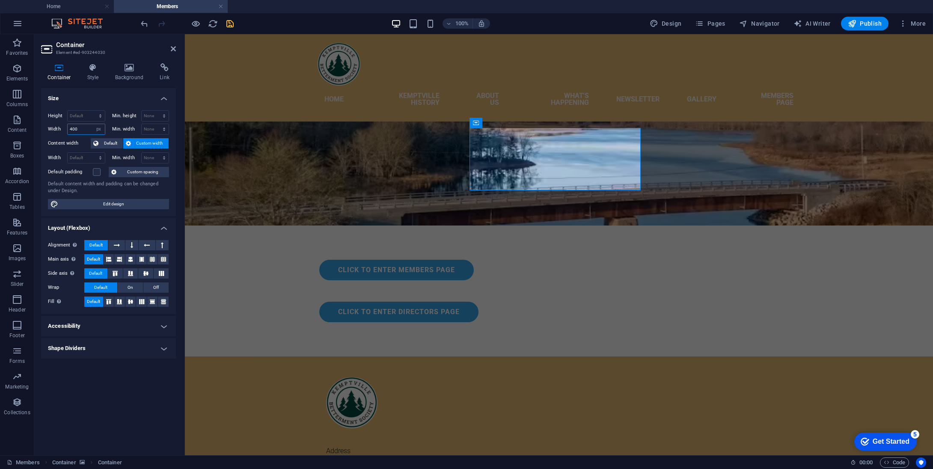
type input "400"
click at [367, 161] on figure at bounding box center [559, 160] width 748 height 131
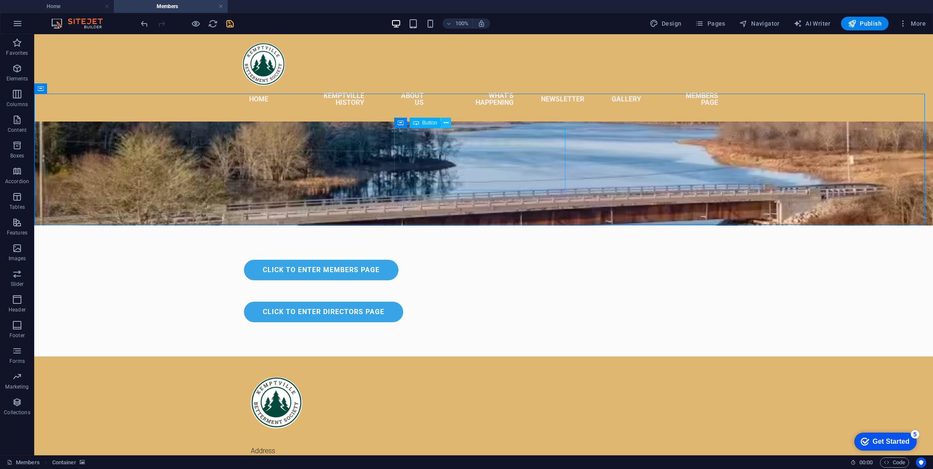
click at [445, 123] on icon at bounding box center [446, 123] width 5 height 9
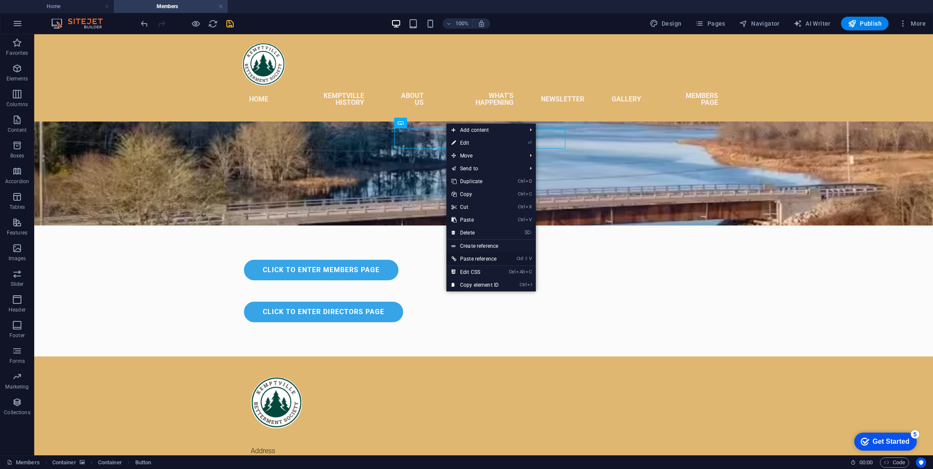
click at [478, 258] on link "Ctrl ⇧ V Paste reference" at bounding box center [474, 258] width 57 height 13
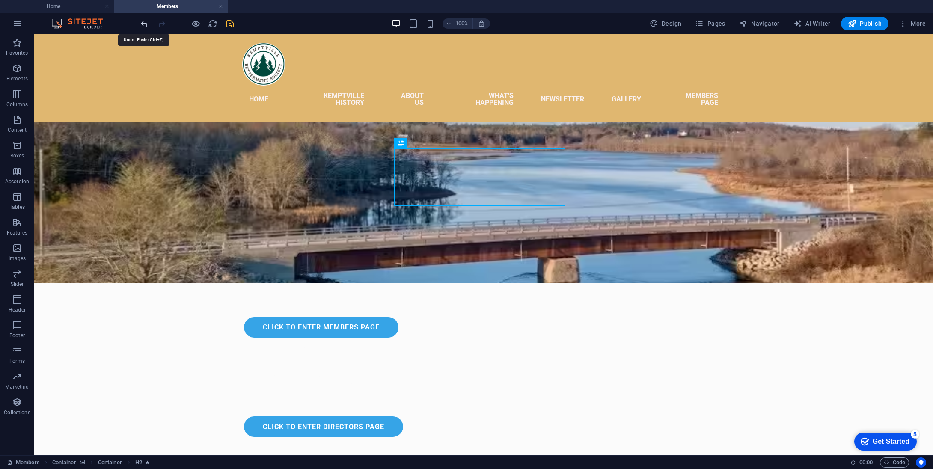
click at [142, 23] on icon "undo" at bounding box center [144, 24] width 10 height 10
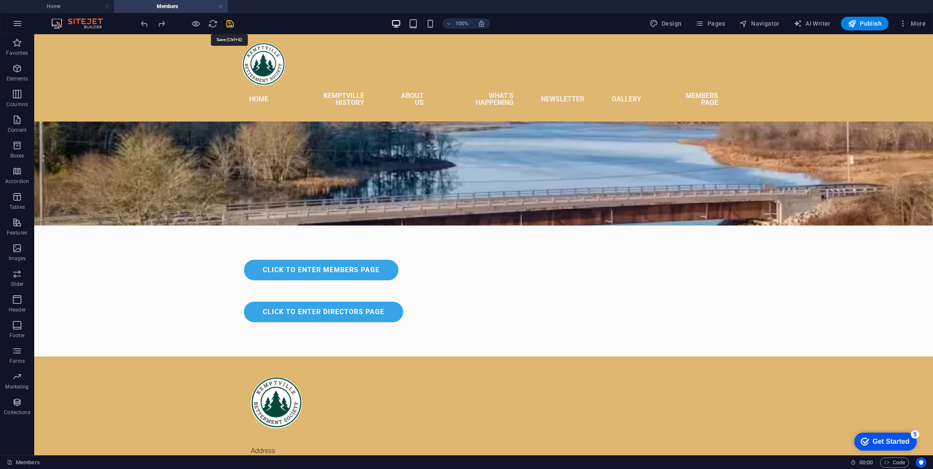
click at [228, 26] on icon "save" at bounding box center [230, 24] width 10 height 10
click at [444, 124] on icon at bounding box center [446, 123] width 5 height 9
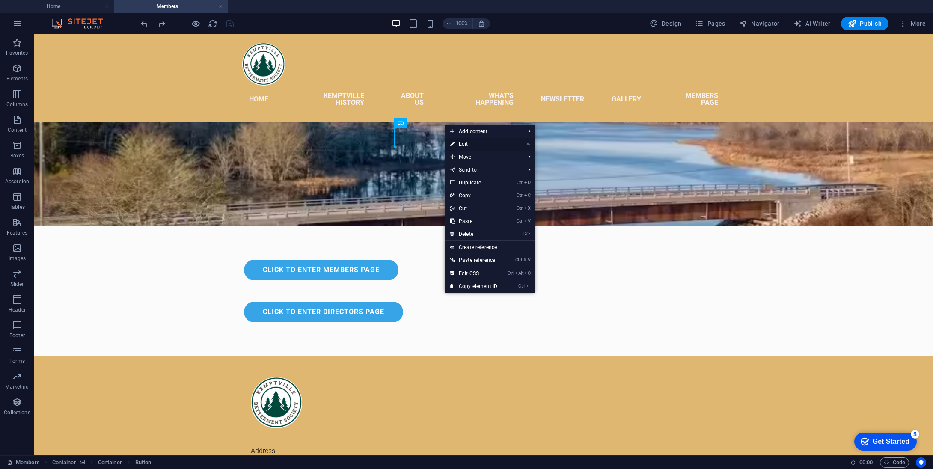
click at [460, 141] on link "⏎ Edit" at bounding box center [473, 144] width 57 height 13
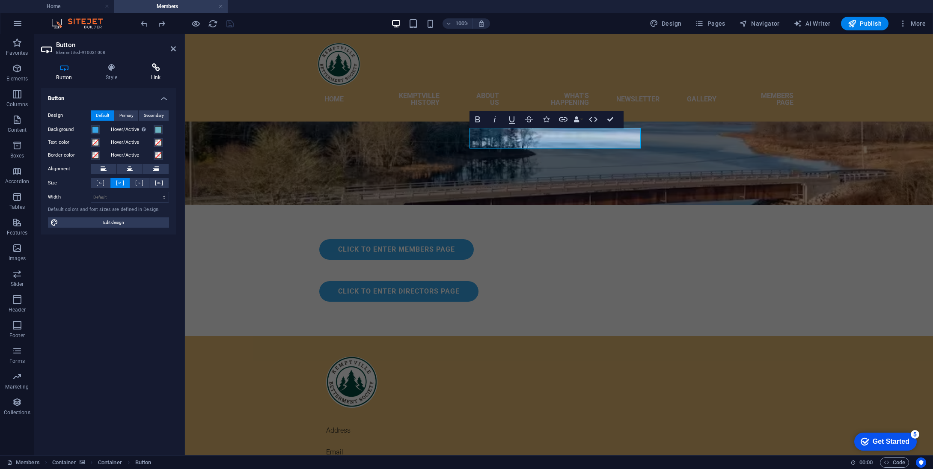
click at [159, 74] on h4 "Link" at bounding box center [156, 72] width 40 height 18
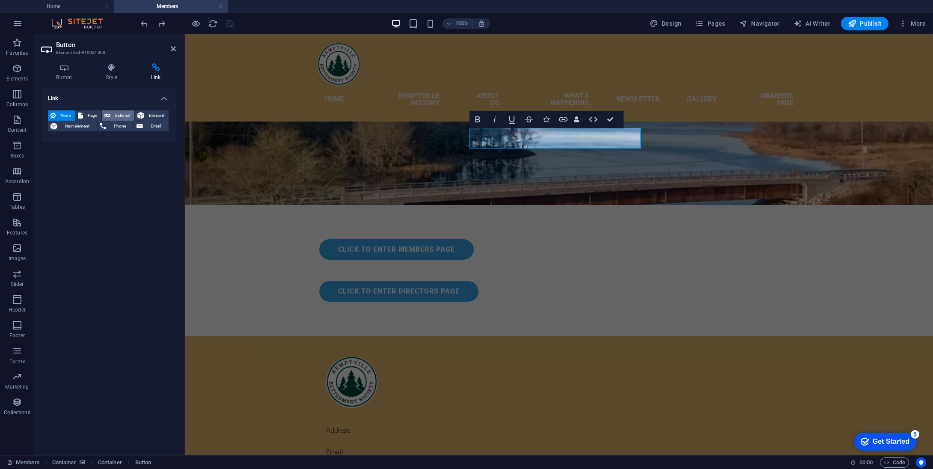
click at [121, 116] on span "External" at bounding box center [122, 115] width 19 height 10
select select "blank"
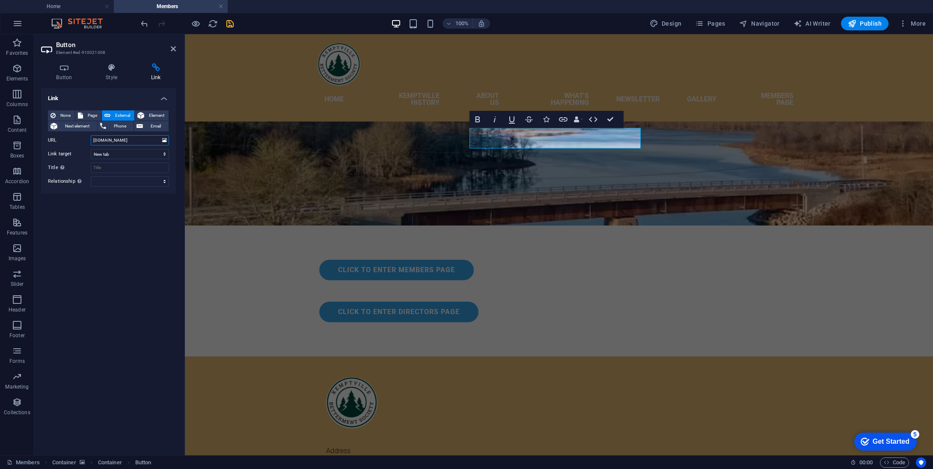
scroll to position [0, 24]
type input "[DOMAIN_NAME]"
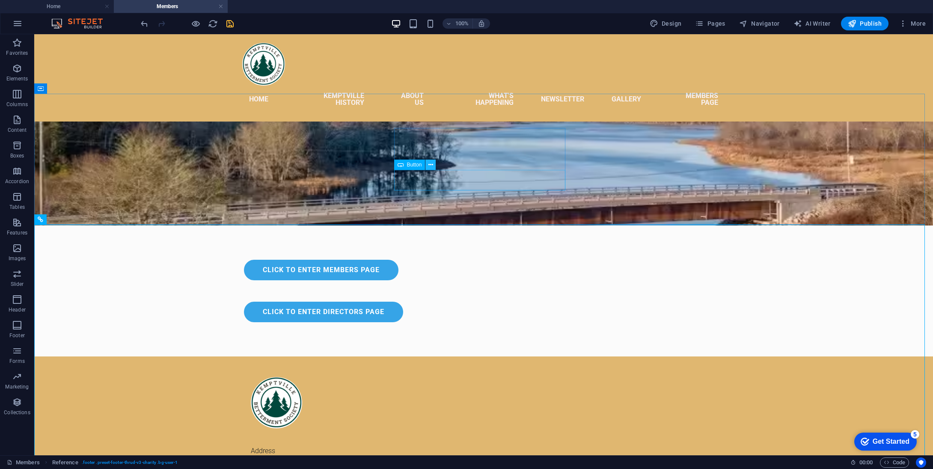
click at [431, 167] on icon at bounding box center [430, 164] width 5 height 9
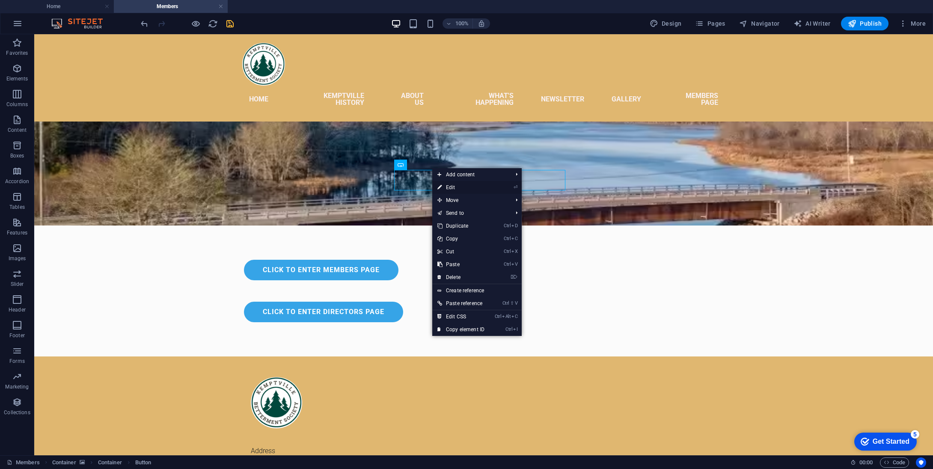
click at [450, 187] on link "⏎ Edit" at bounding box center [460, 187] width 57 height 13
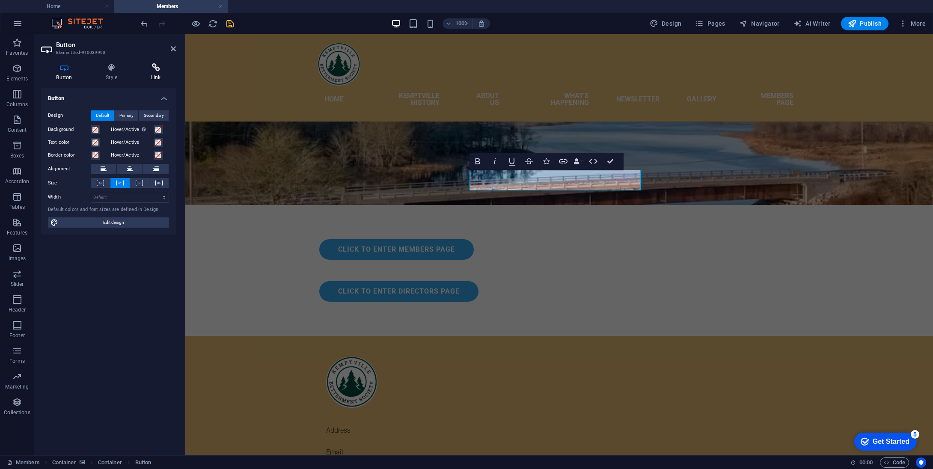
click at [155, 70] on icon at bounding box center [156, 67] width 40 height 9
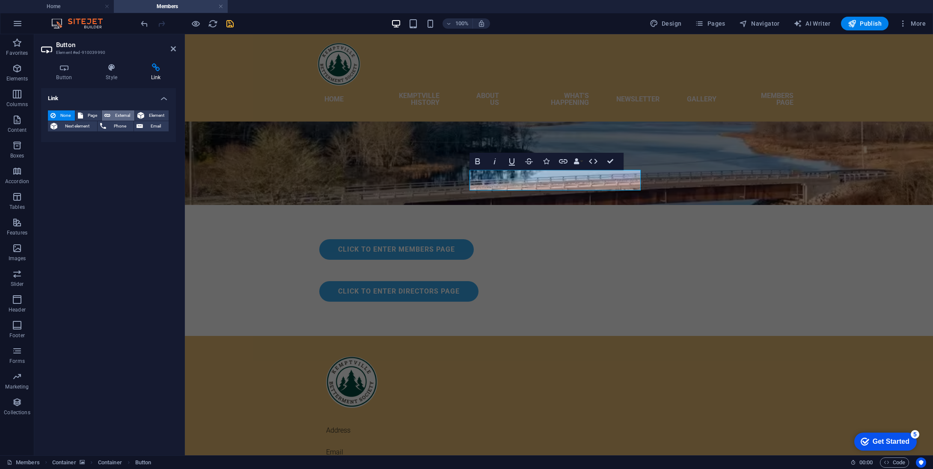
click at [116, 114] on span "External" at bounding box center [122, 115] width 19 height 10
select select "blank"
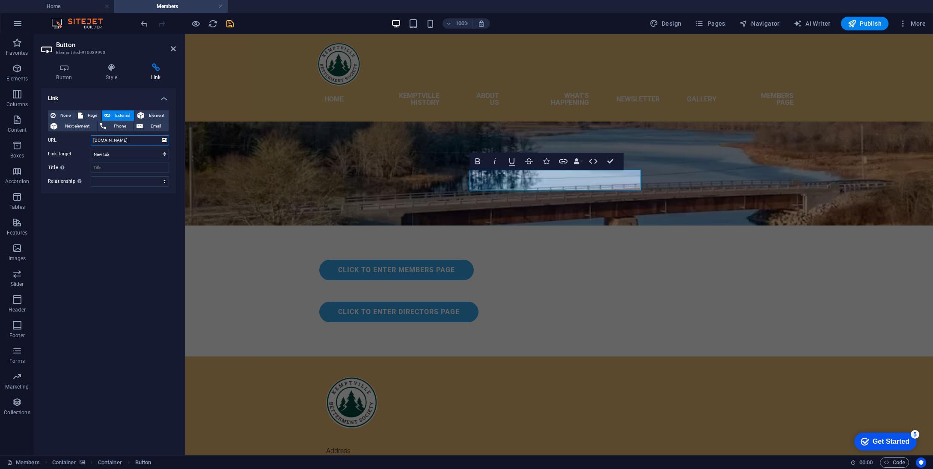
scroll to position [0, 23]
type input "[DOMAIN_NAME]"
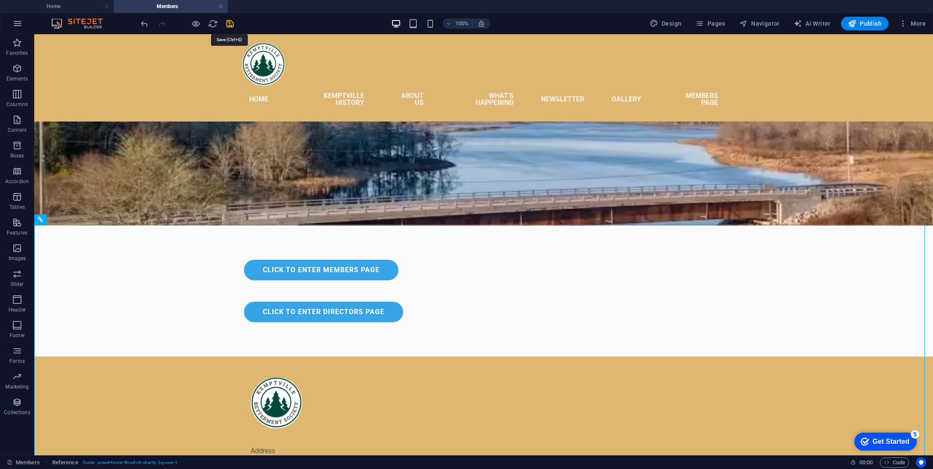
click at [233, 23] on icon "save" at bounding box center [230, 24] width 10 height 10
